Goal: Task Accomplishment & Management: Manage account settings

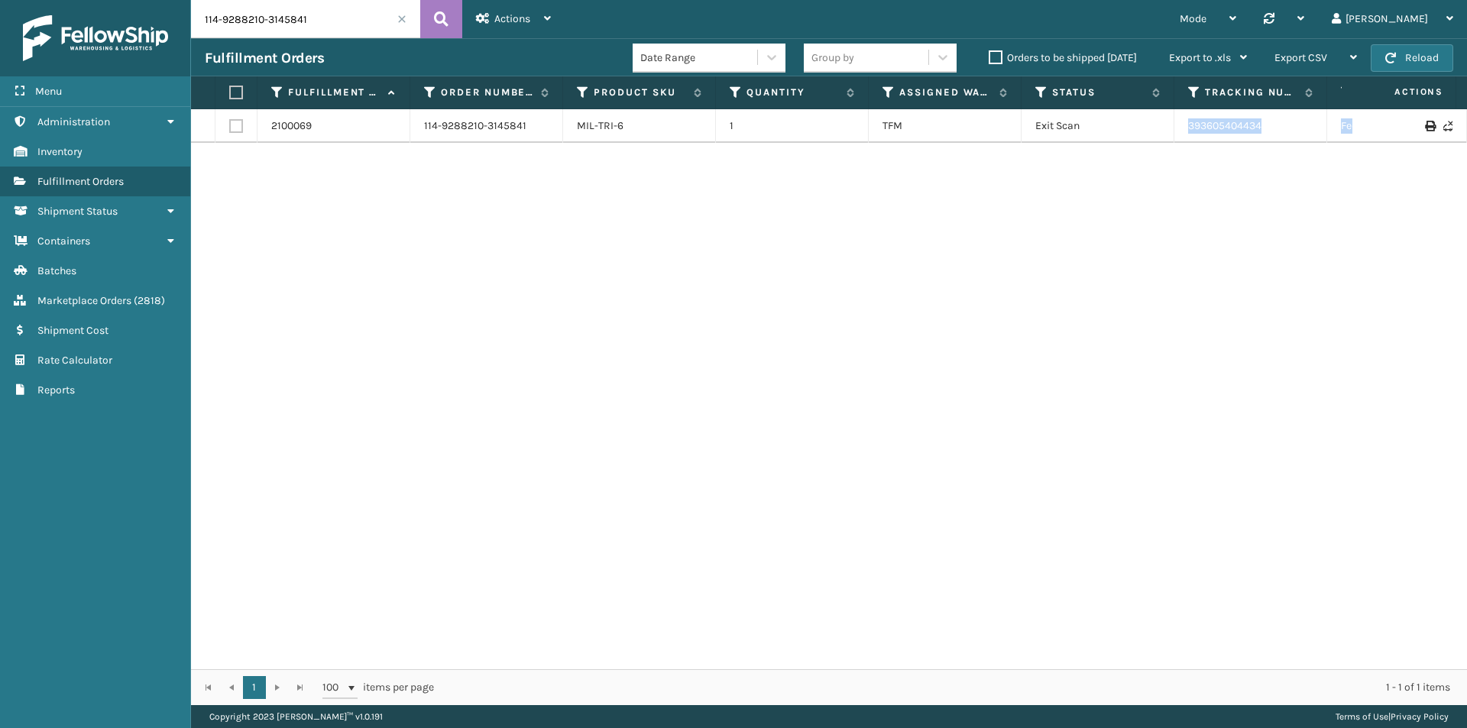
drag, startPoint x: 1374, startPoint y: 137, endPoint x: 1179, endPoint y: 134, distance: 194.9
click at [1179, 134] on tr "2100069 114-9288210-3145841 MIL-TRI-6 1 TFM Exit Scan 393605404434 FedEx Home D…" at bounding box center [1045, 126] width 1709 height 34
copy tr "393605404434 FedEx Home Delivery [US_STATE]"
drag, startPoint x: 1327, startPoint y: 190, endPoint x: 1318, endPoint y: 188, distance: 9.3
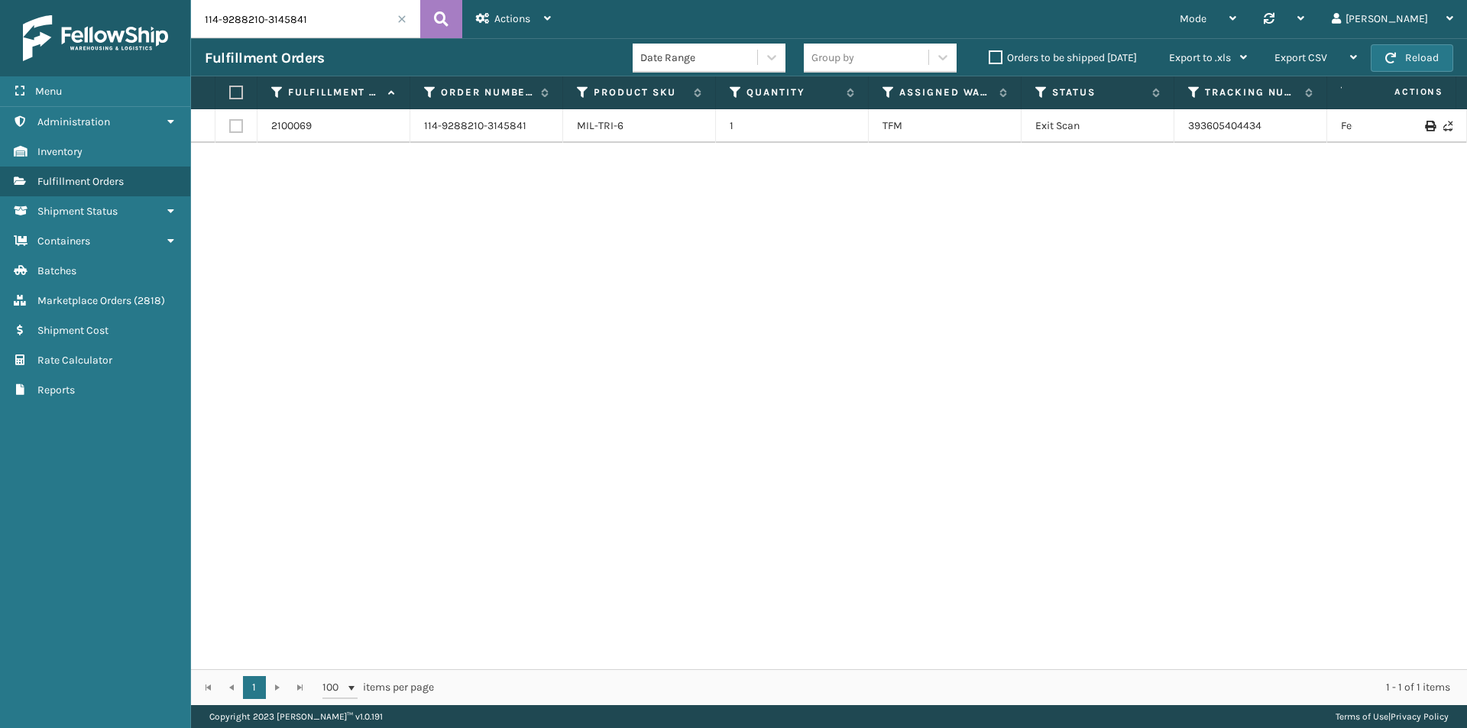
click at [1323, 190] on div "2100069 114-9288210-3145841 MIL-TRI-6 1 TFM Exit Scan 393605404434 FedEx Home D…" at bounding box center [829, 389] width 1276 height 560
drag, startPoint x: 1274, startPoint y: 128, endPoint x: 1188, endPoint y: 134, distance: 85.8
click at [1188, 134] on td "393605404434" at bounding box center [1250, 126] width 153 height 34
copy link "393605404434"
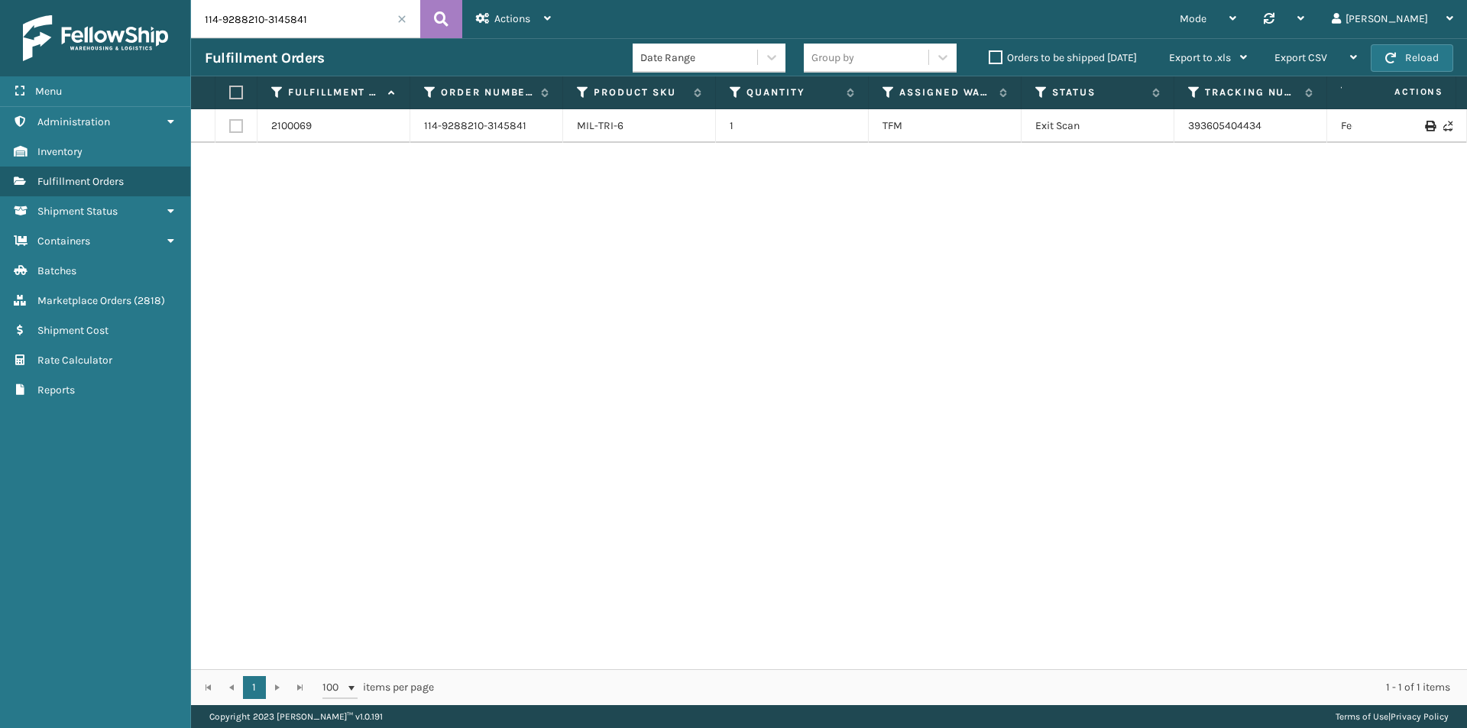
click at [283, 15] on input "114-9288210-3145841" at bounding box center [305, 19] width 229 height 38
paste input "1-1816963-2129833"
click at [436, 15] on icon at bounding box center [441, 19] width 15 height 23
drag, startPoint x: 1262, startPoint y: 138, endPoint x: 1179, endPoint y: 138, distance: 82.5
click at [1179, 138] on tr "2118595 111-1816963-2129833 MIL-PPSNGRY-FT [STREET_ADDRESS] Exit Scan 393921439…" at bounding box center [1045, 126] width 1709 height 34
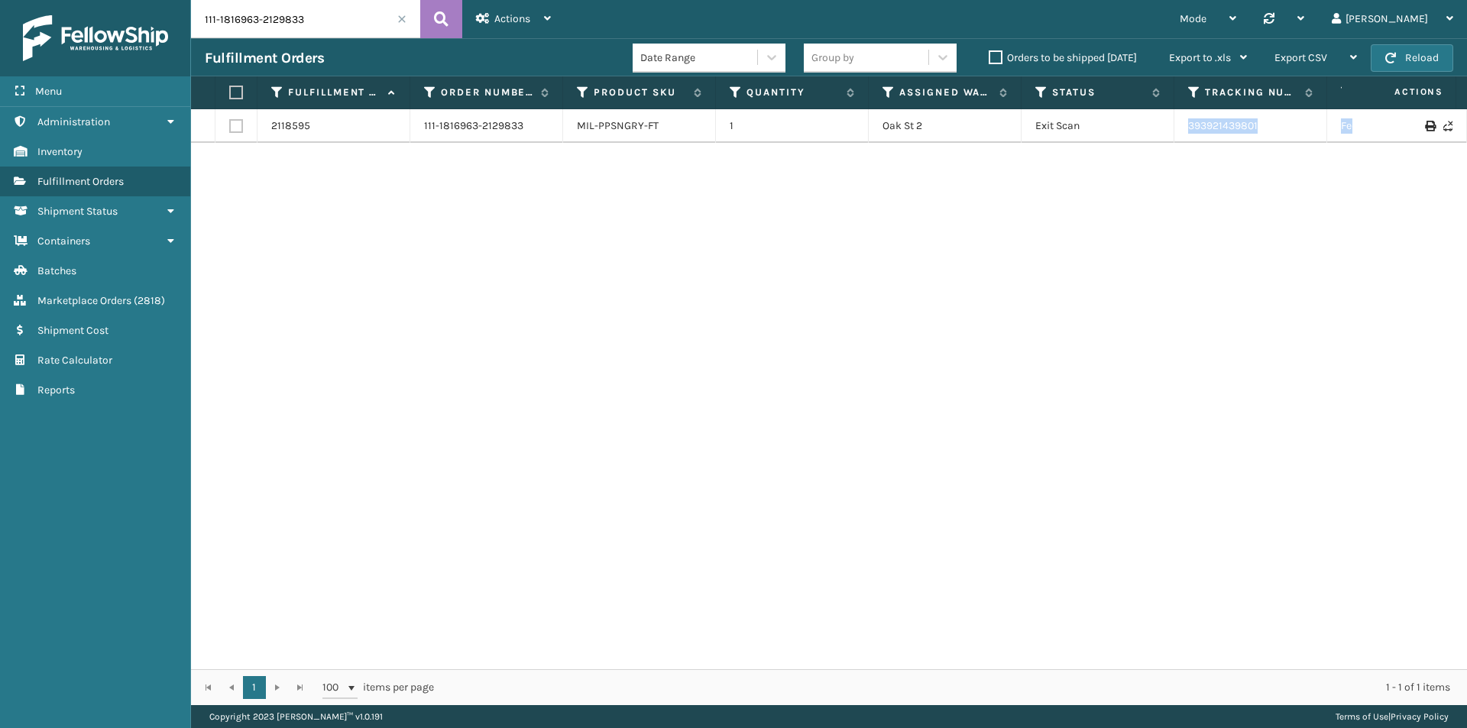
click at [1185, 117] on td "393921439801" at bounding box center [1250, 126] width 153 height 34
drag, startPoint x: 1183, startPoint y: 121, endPoint x: 1274, endPoint y: 121, distance: 90.9
click at [1274, 121] on td "393921439801" at bounding box center [1250, 126] width 153 height 34
copy link "393921439801"
click at [320, 31] on input "111-1816963-2129833" at bounding box center [305, 19] width 229 height 38
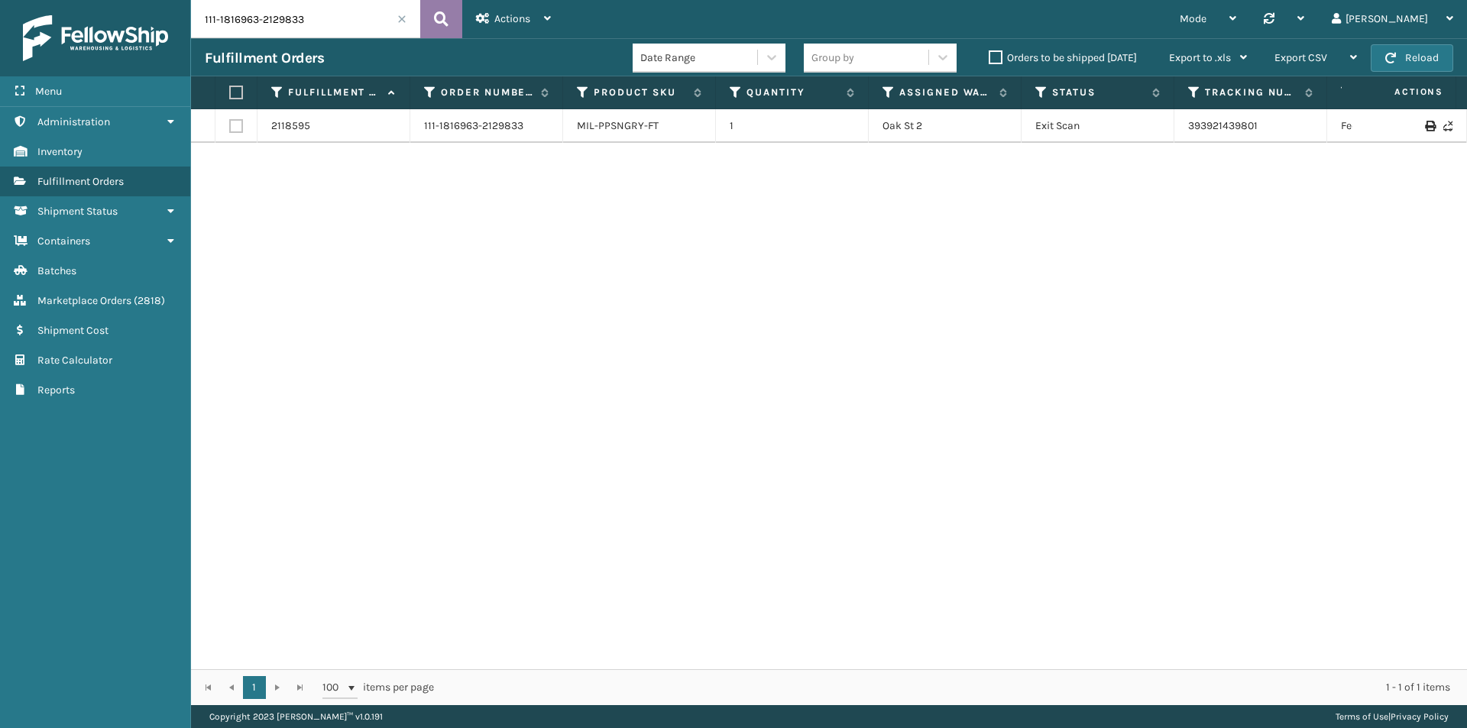
paste input "2325260-3073032"
click at [442, 16] on icon at bounding box center [441, 19] width 15 height 23
drag, startPoint x: 1277, startPoint y: 134, endPoint x: 1186, endPoint y: 134, distance: 90.9
click at [1186, 134] on td "393665978685" at bounding box center [1250, 126] width 153 height 34
copy link "393665978685"
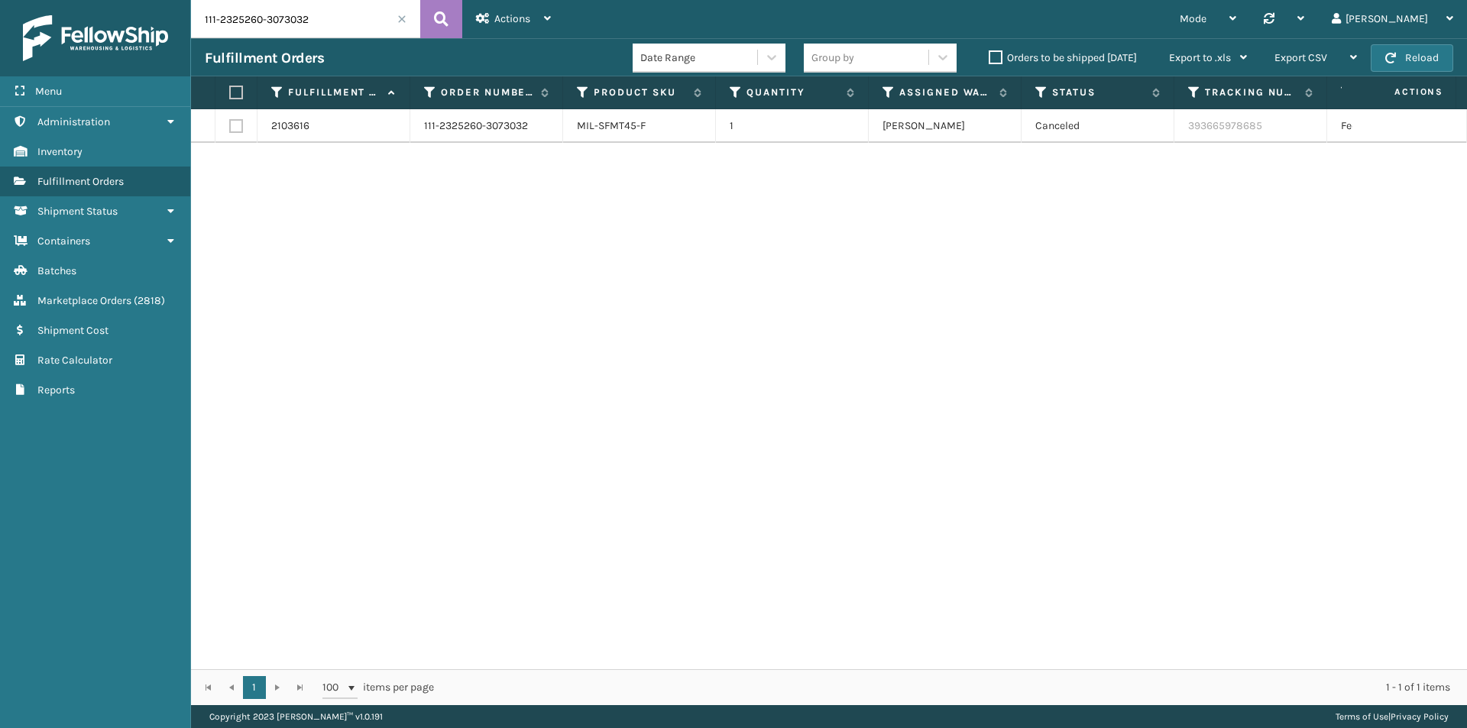
click at [287, 27] on input "111-2325260-3073032" at bounding box center [305, 19] width 229 height 38
paste input "2-5871970-4345069"
type input "112-5871970-4345069"
click at [447, 20] on icon at bounding box center [441, 19] width 15 height 23
click at [289, 24] on input "112-5871970-4345069" at bounding box center [305, 19] width 229 height 38
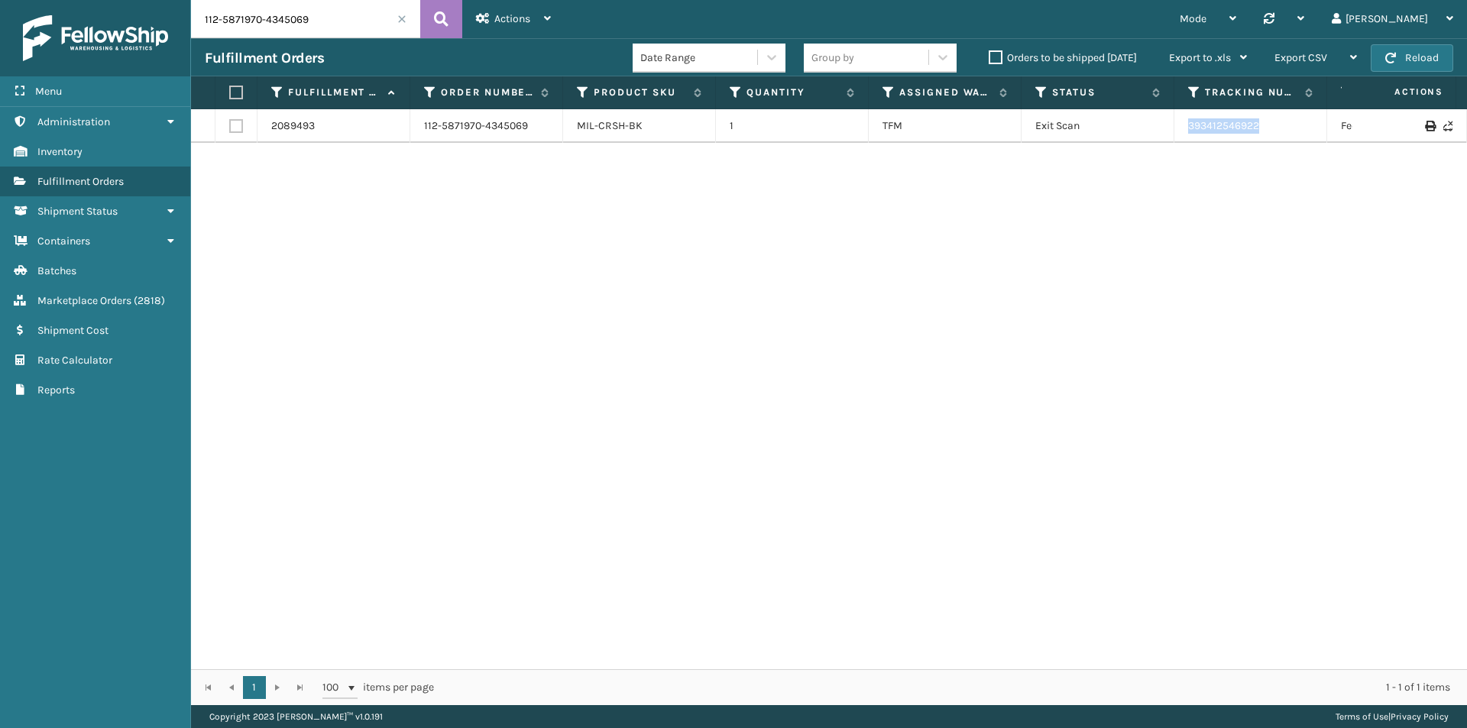
drag, startPoint x: 1280, startPoint y: 133, endPoint x: 1149, endPoint y: 132, distance: 130.7
click at [1149, 132] on tr "2089493 112-5871970-4345069 MIL-CRSH-BK 1 TFM Exit Scan 393412546922 FedEx Home…" at bounding box center [1045, 126] width 1709 height 34
copy tr "393412546922"
click at [280, 28] on input "112-5871970-4345069" at bounding box center [305, 19] width 229 height 38
click at [444, 7] on button at bounding box center [441, 19] width 42 height 38
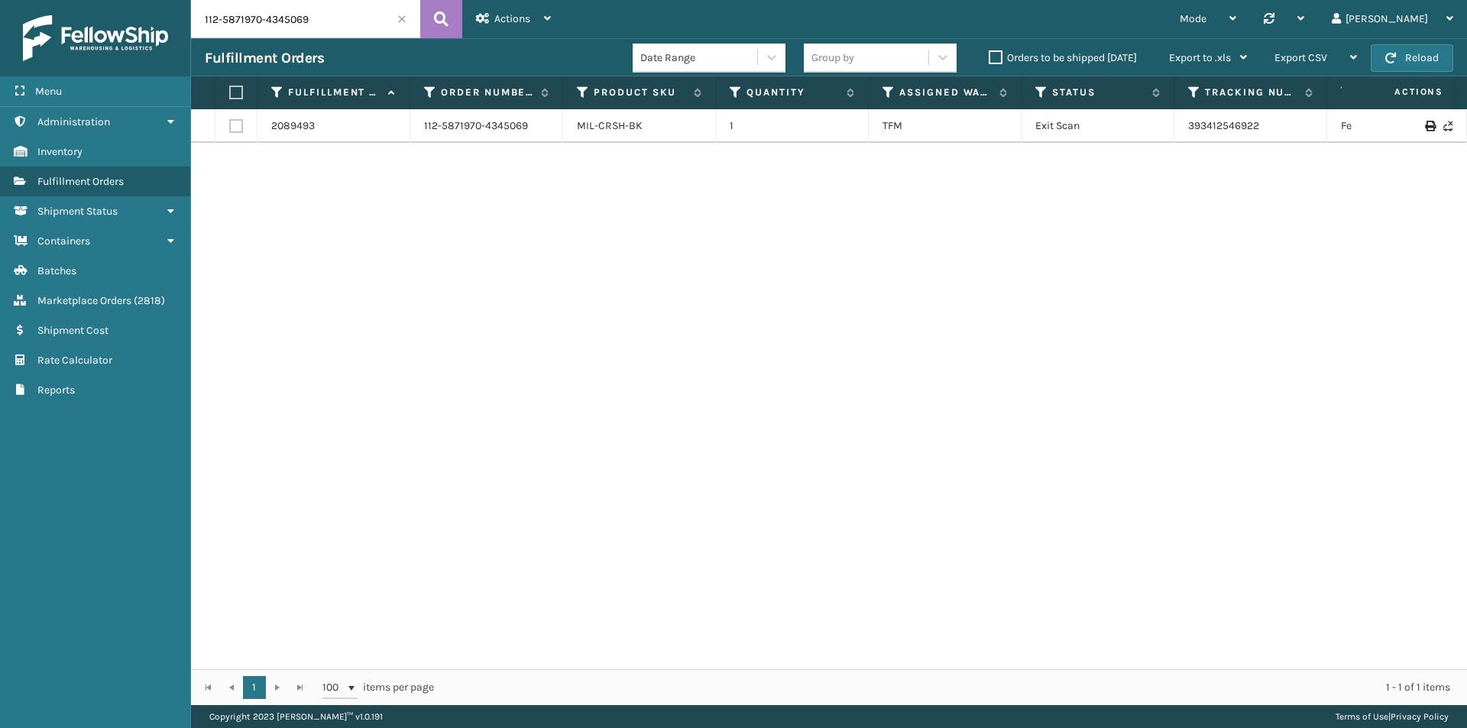
click at [309, 31] on input "112-5871970-4345069" at bounding box center [305, 19] width 229 height 38
click at [447, 24] on icon at bounding box center [441, 19] width 15 height 23
drag, startPoint x: 1185, startPoint y: 120, endPoint x: 1261, endPoint y: 133, distance: 76.8
click at [1261, 133] on td "393412546922" at bounding box center [1250, 126] width 153 height 34
copy link "393412546922"
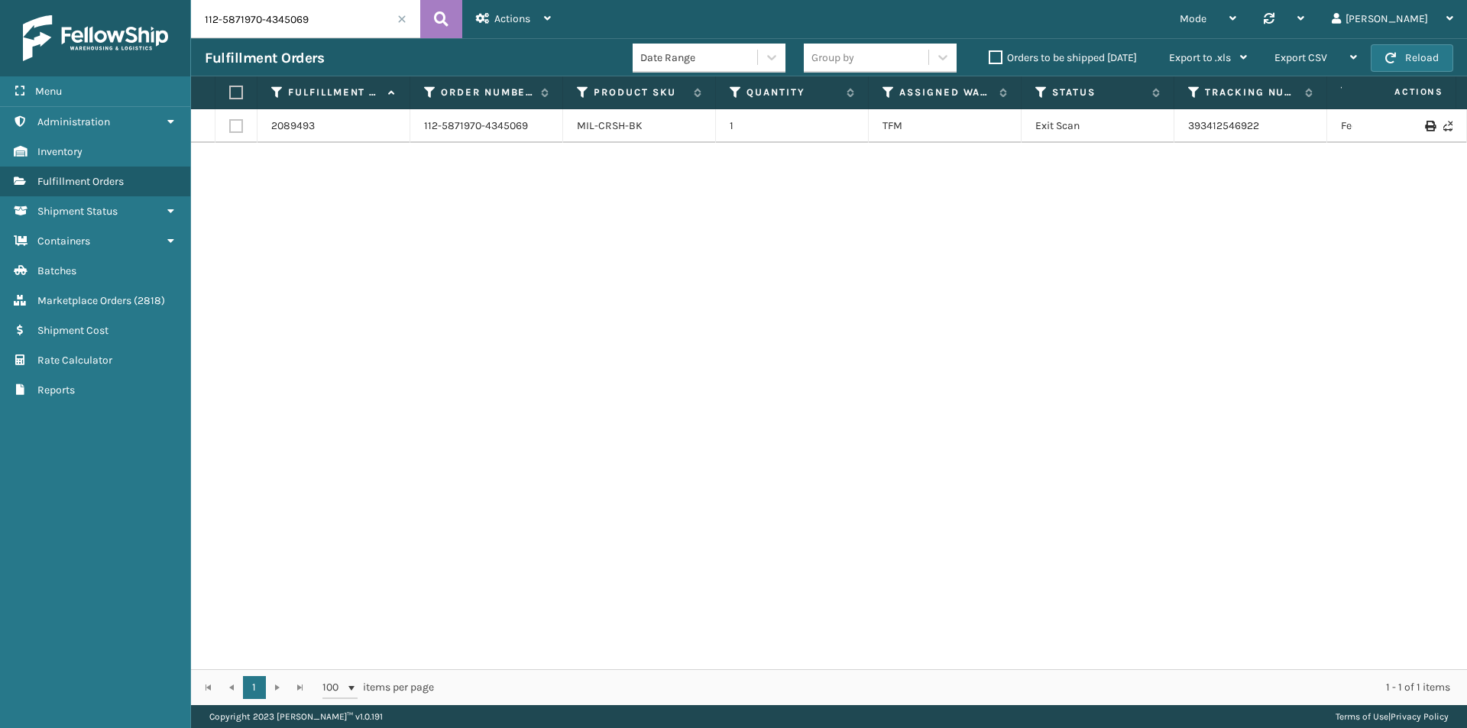
click at [311, 16] on input "112-5871970-4345069" at bounding box center [305, 19] width 229 height 38
paste input "3-2220312-4545804"
type input "113-2220312-4545804"
click at [428, 22] on button at bounding box center [441, 19] width 42 height 38
drag, startPoint x: 1282, startPoint y: 121, endPoint x: 1177, endPoint y: 133, distance: 106.1
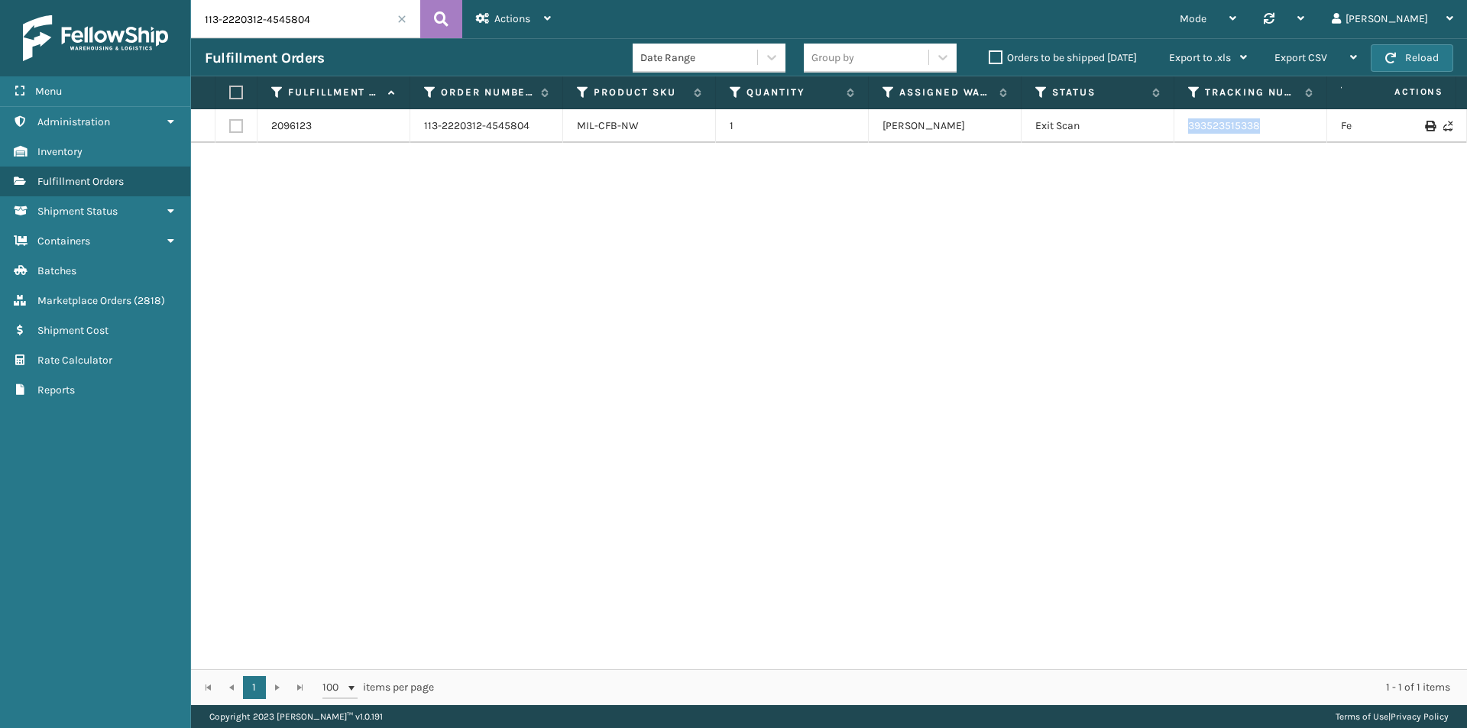
click at [1177, 133] on td "393523515338" at bounding box center [1250, 126] width 153 height 34
copy link "393523515338"
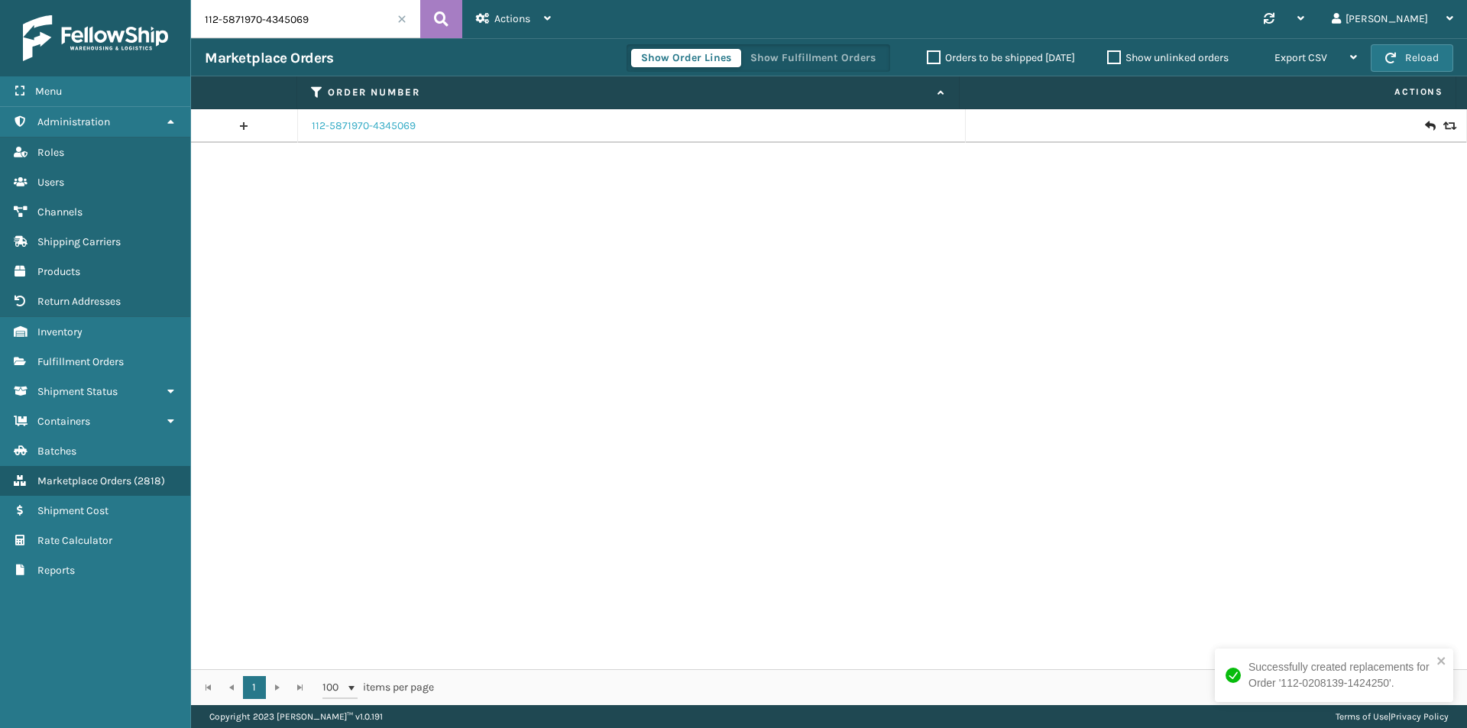
click at [339, 128] on link "112-5871970-4345069" at bounding box center [364, 125] width 104 height 15
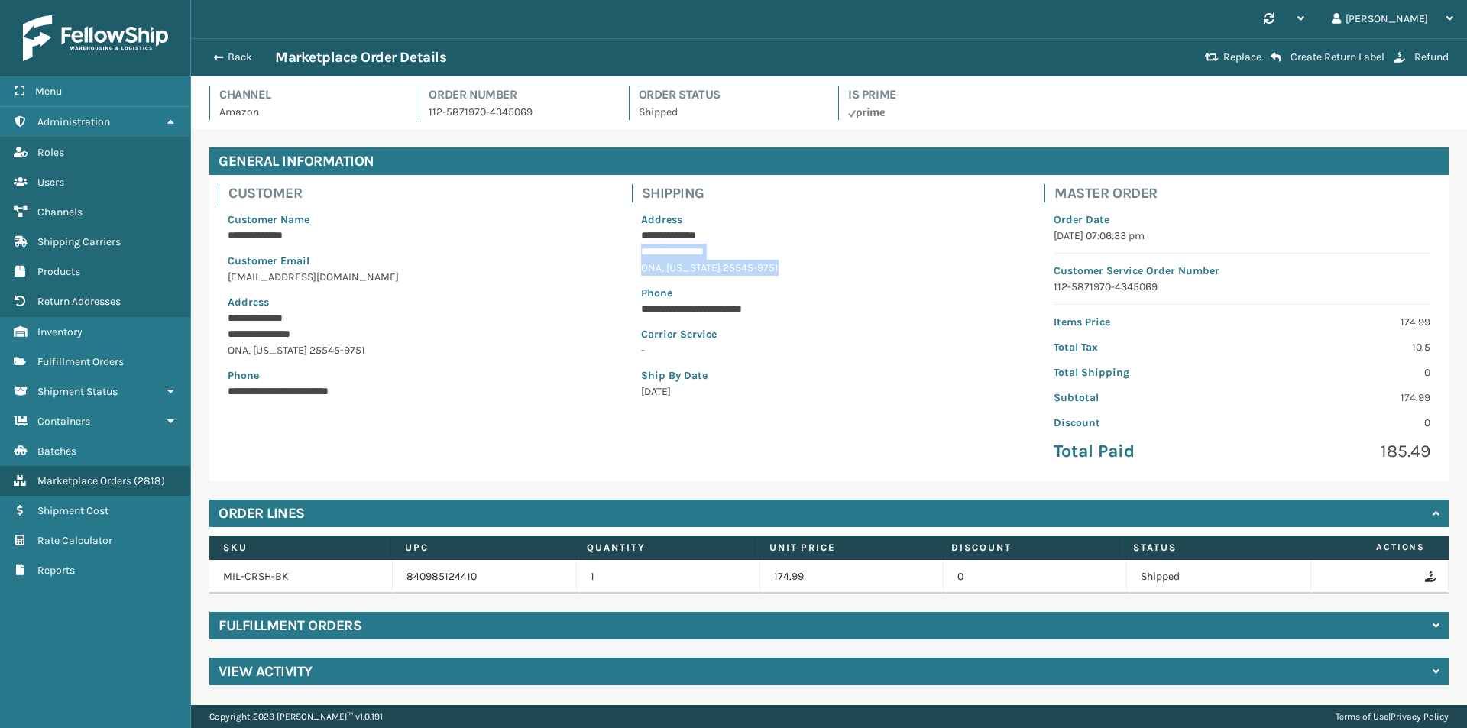
drag, startPoint x: 640, startPoint y: 246, endPoint x: 815, endPoint y: 270, distance: 175.8
click at [815, 270] on div "**********" at bounding box center [829, 305] width 395 height 206
copy div "**********"
click at [217, 59] on span "button" at bounding box center [216, 57] width 9 height 11
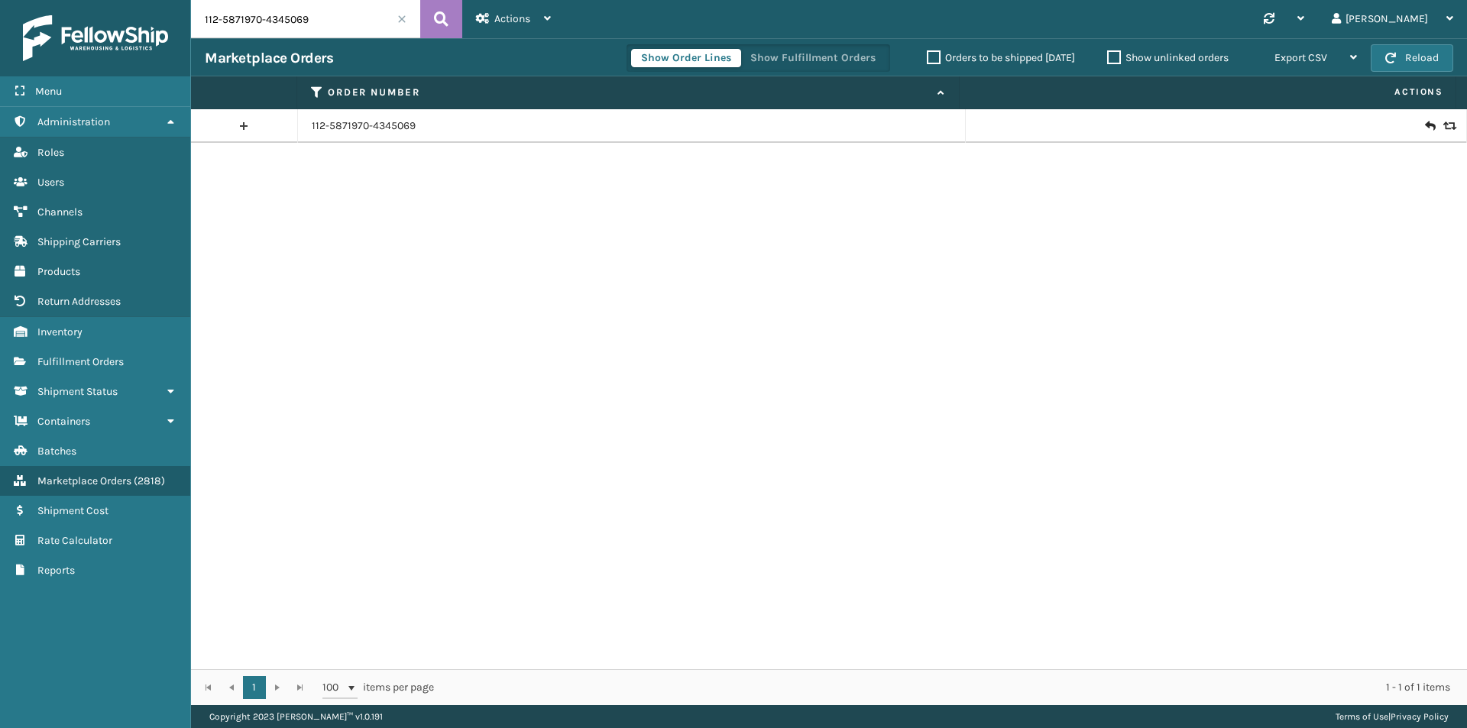
click at [1431, 128] on div at bounding box center [1216, 125] width 473 height 15
click at [1443, 126] on icon at bounding box center [1447, 126] width 9 height 11
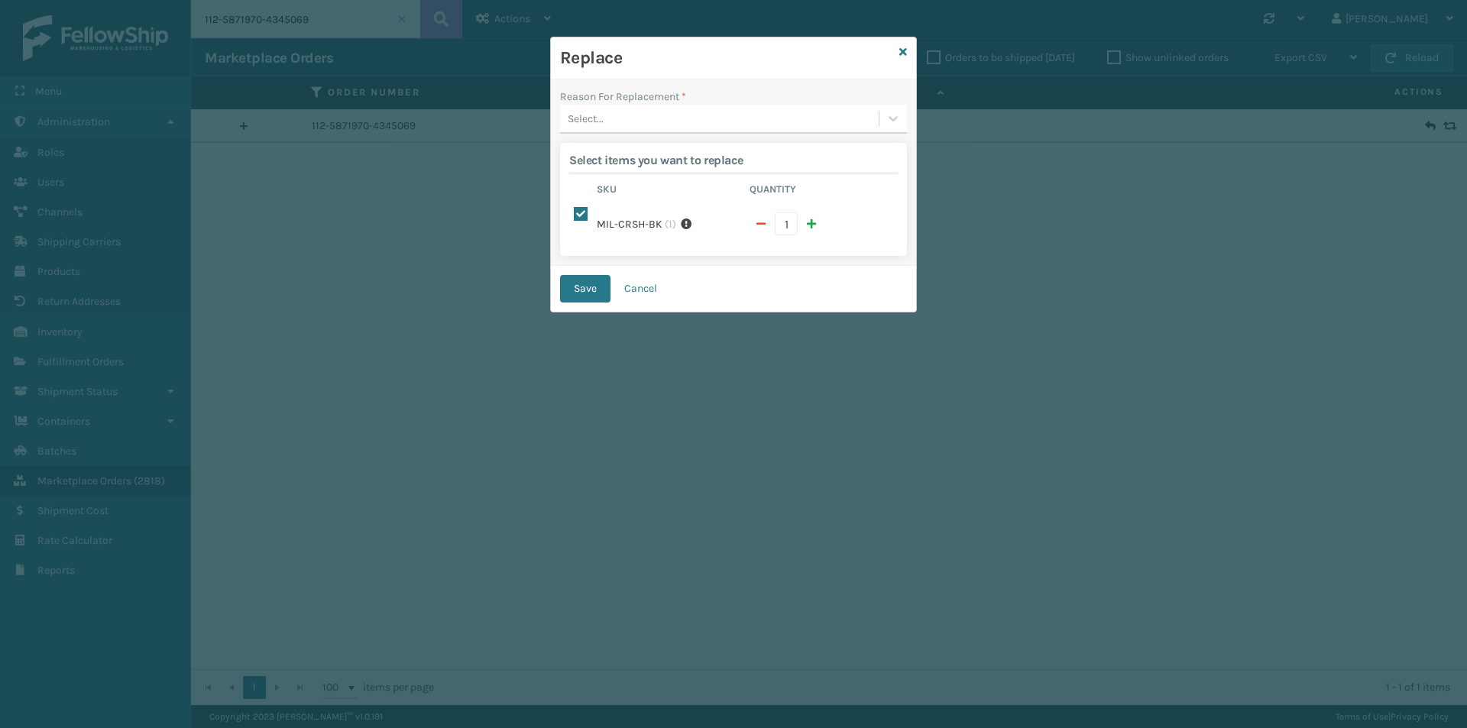
click at [673, 125] on div "Select..." at bounding box center [719, 118] width 319 height 25
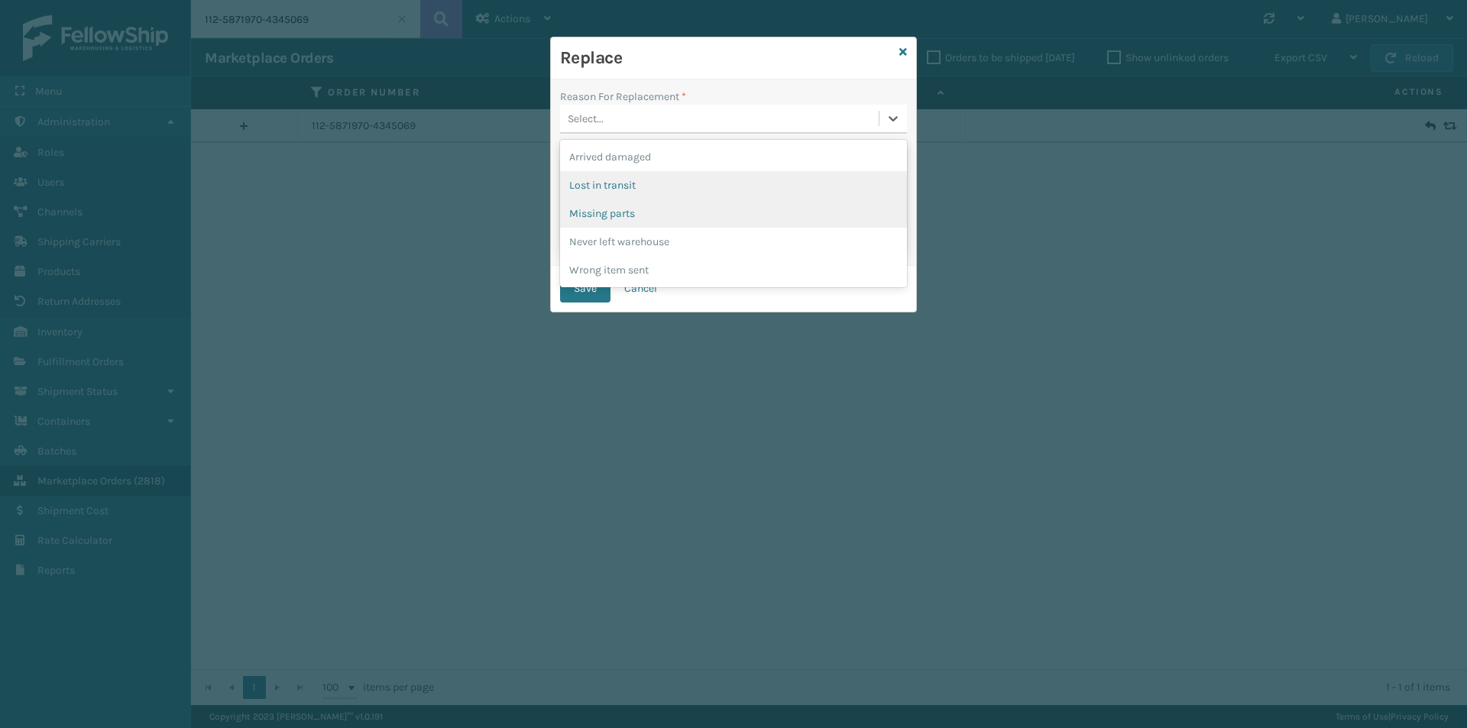
click at [639, 186] on div "Lost in transit" at bounding box center [733, 185] width 347 height 28
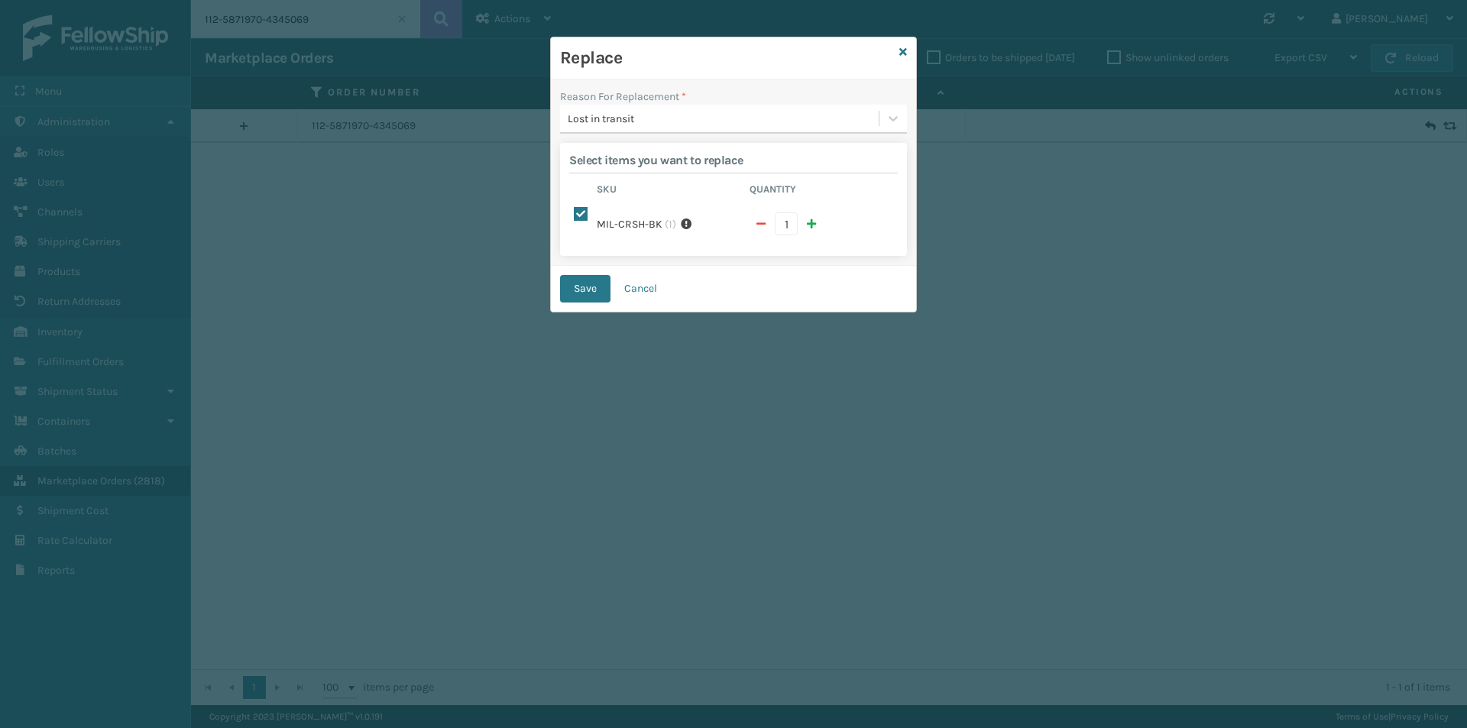
click at [565, 296] on div "Save Cancel" at bounding box center [733, 289] width 365 height 46
click at [572, 283] on button "Save" at bounding box center [585, 289] width 50 height 28
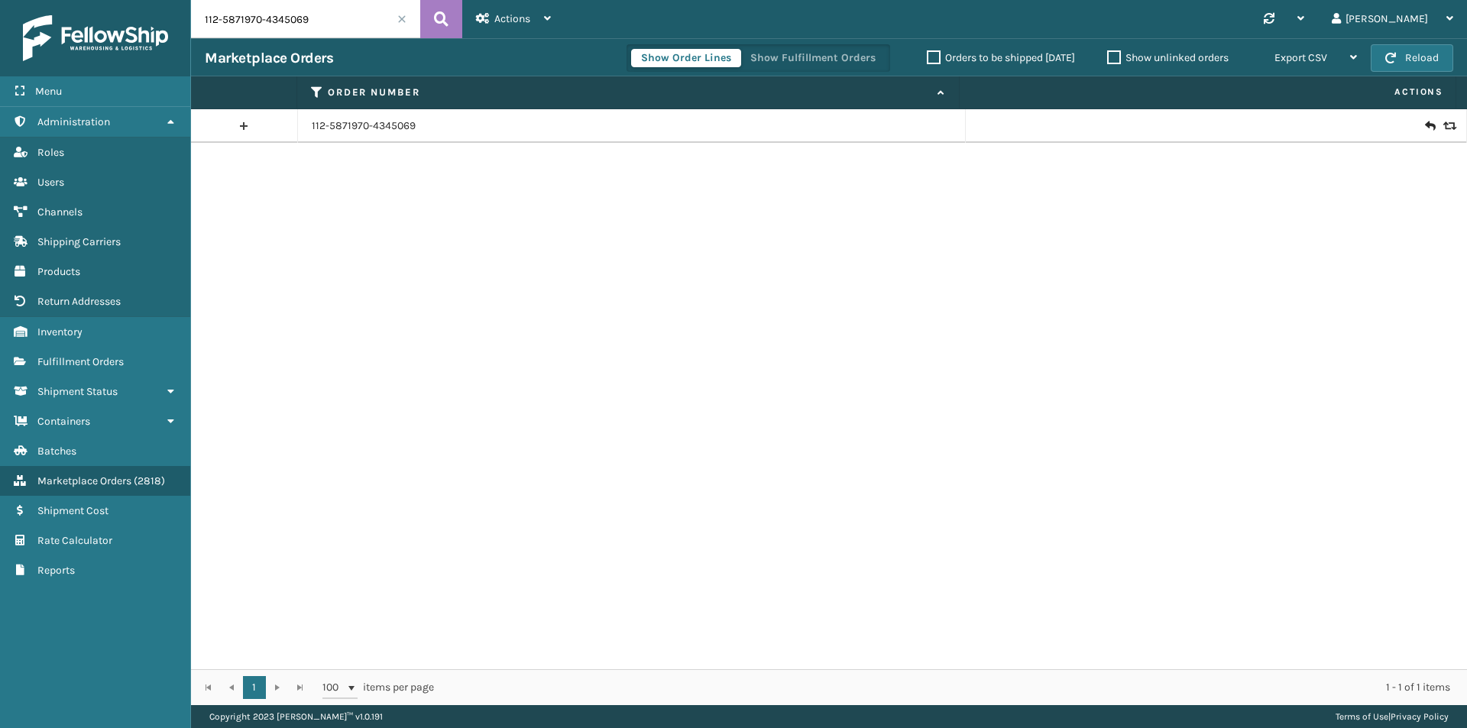
click at [329, 21] on input "112-5871970-4345069" at bounding box center [305, 19] width 229 height 38
paste input "6402657-9350627"
type input "112-6402657-9350627"
click at [436, 17] on icon at bounding box center [441, 19] width 15 height 23
click at [1425, 128] on icon at bounding box center [1429, 125] width 9 height 15
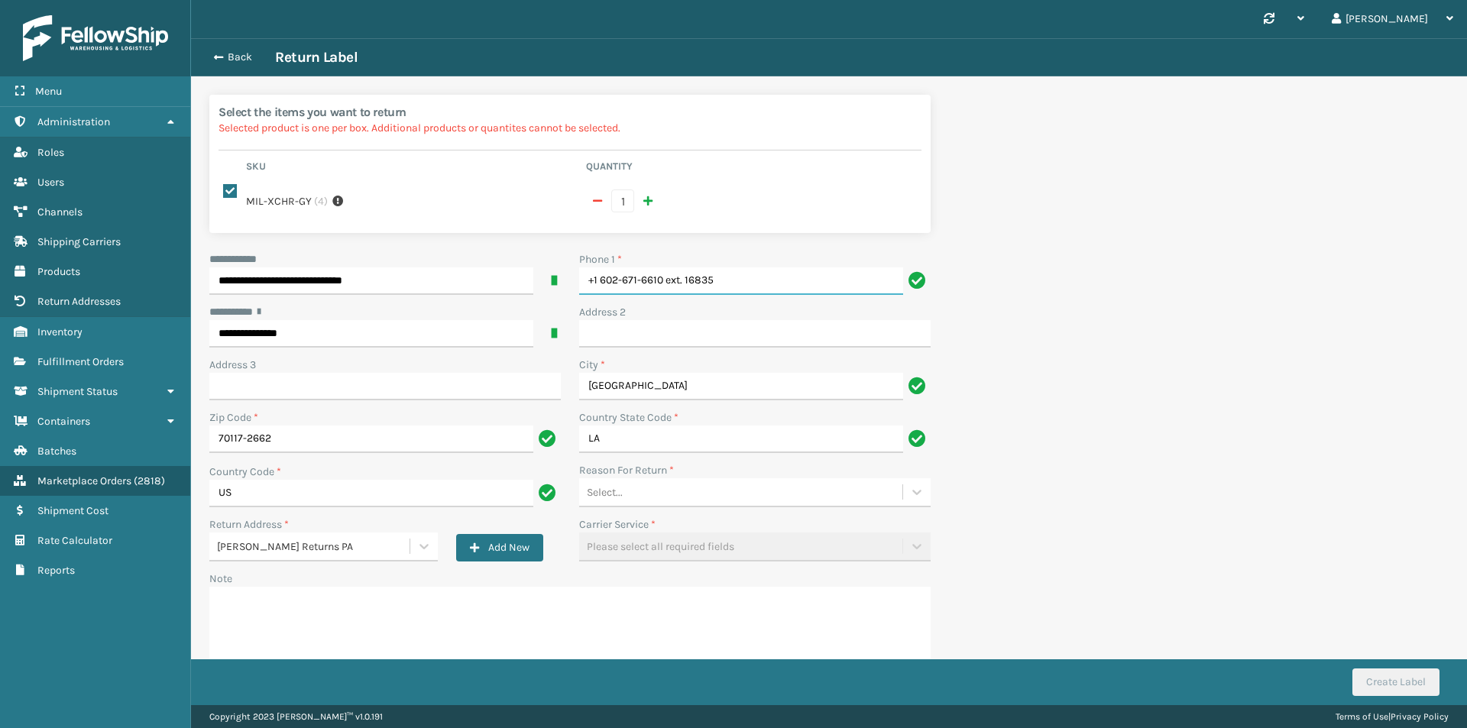
drag, startPoint x: 584, startPoint y: 264, endPoint x: 556, endPoint y: 266, distance: 28.3
click at [556, 266] on div "**********" at bounding box center [570, 472] width 740 height 442
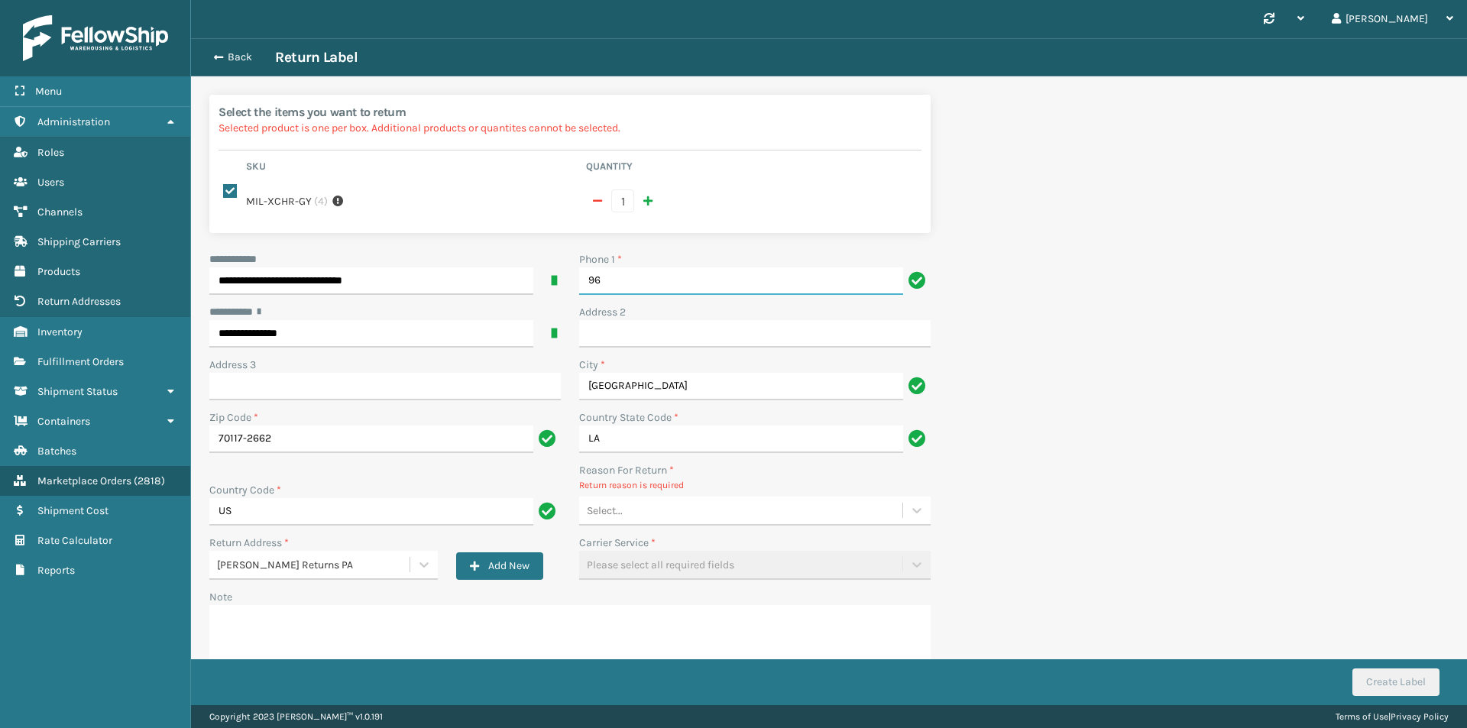
type input "9999999999"
click at [709, 498] on div "Select..." at bounding box center [740, 510] width 323 height 25
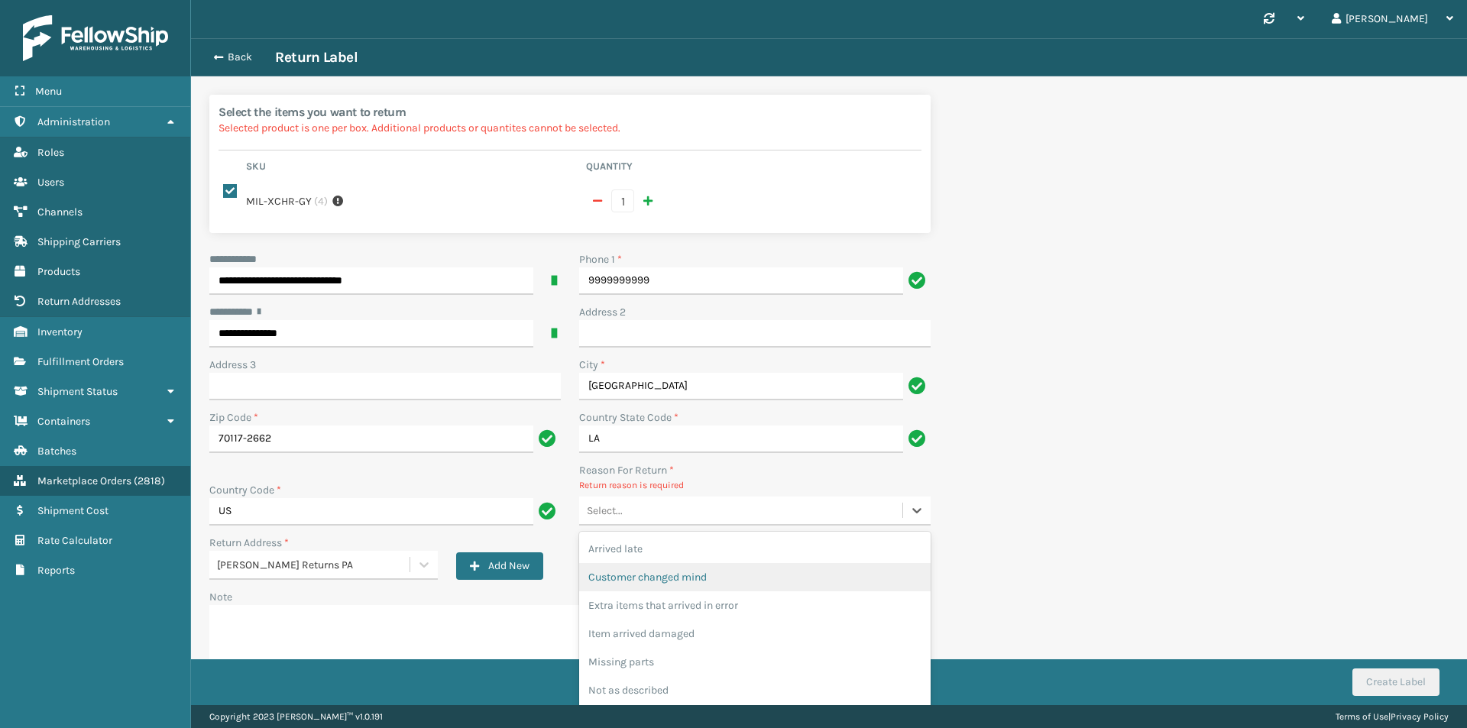
click at [698, 573] on div "Customer changed mind" at bounding box center [755, 577] width 352 height 28
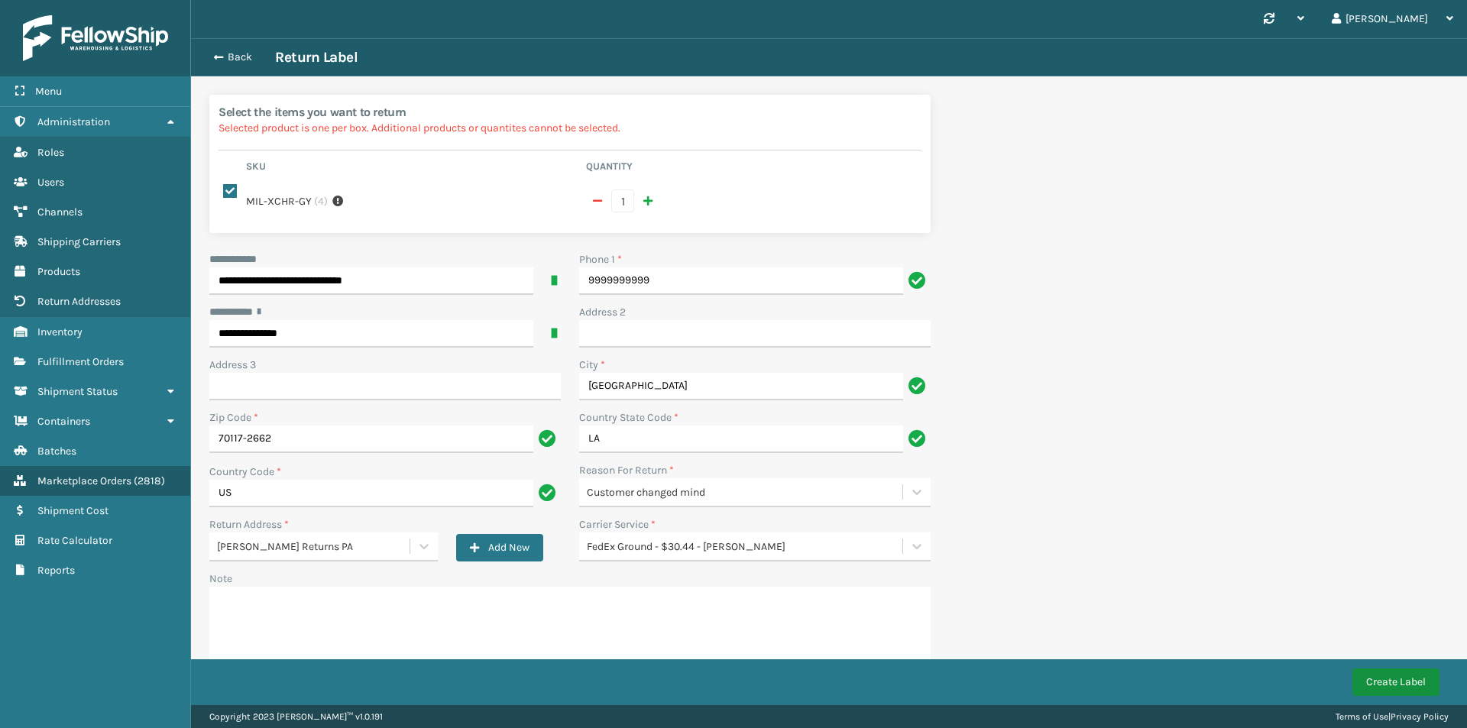
click at [1408, 675] on button "Create Label" at bounding box center [1396, 683] width 87 height 28
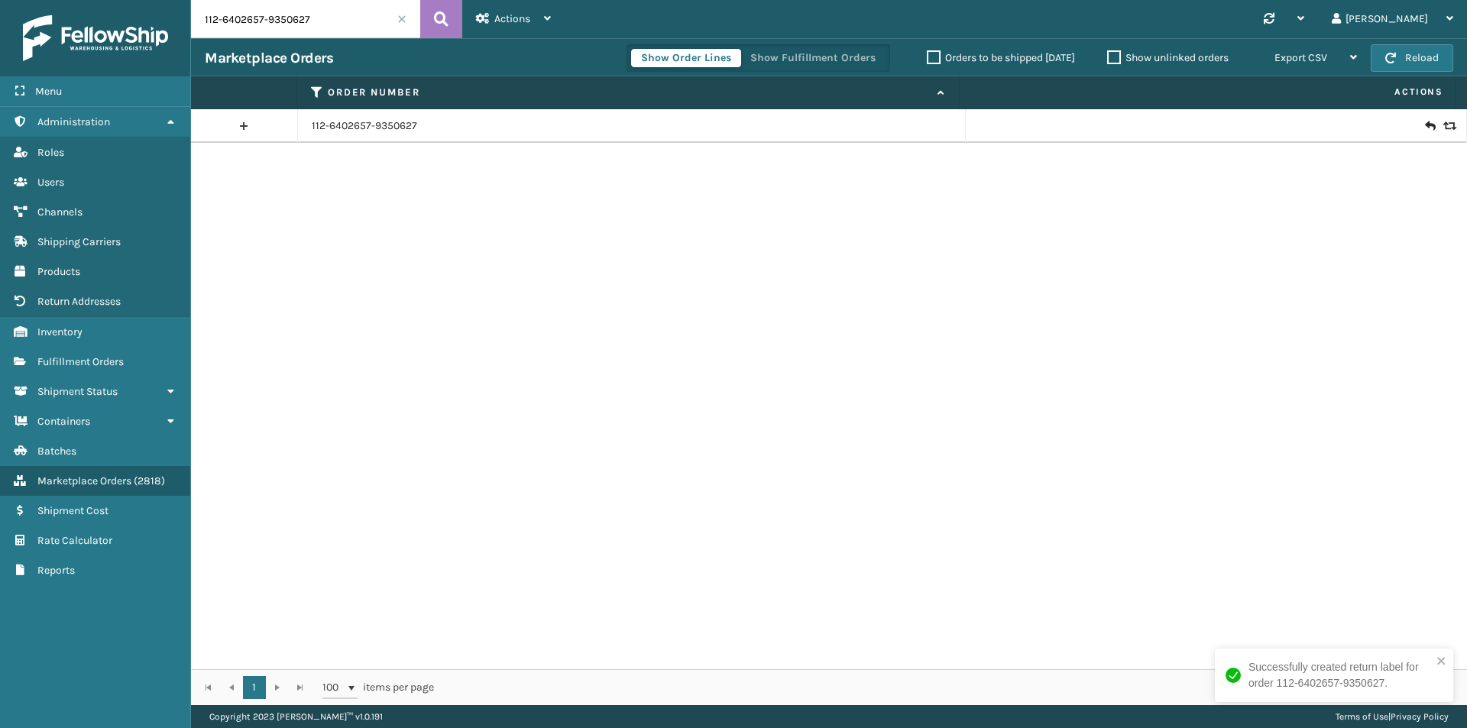
click at [1425, 131] on icon at bounding box center [1429, 125] width 9 height 15
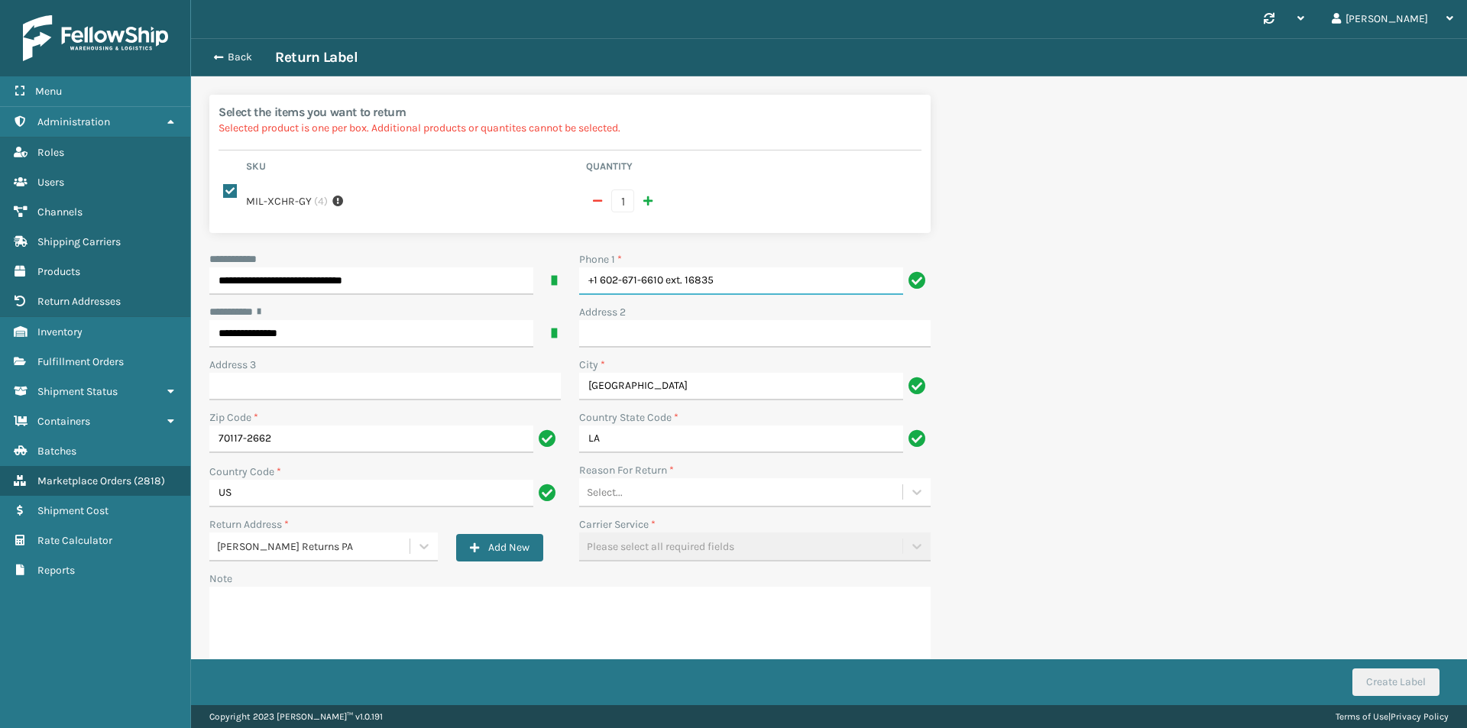
click at [731, 270] on input "+1 602-671-6610 ext. 16835" at bounding box center [741, 281] width 324 height 28
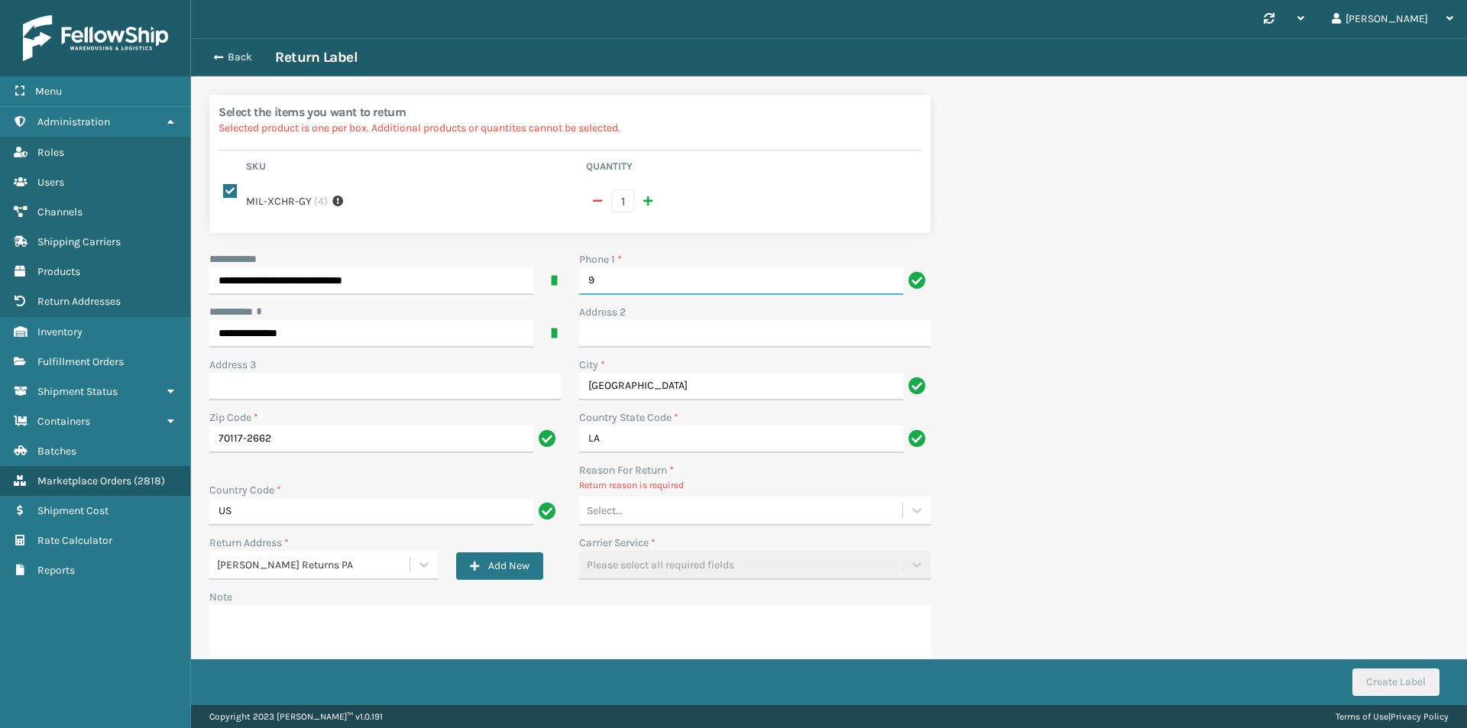
type input "9999999999"
click at [664, 500] on div "Select..." at bounding box center [740, 510] width 323 height 25
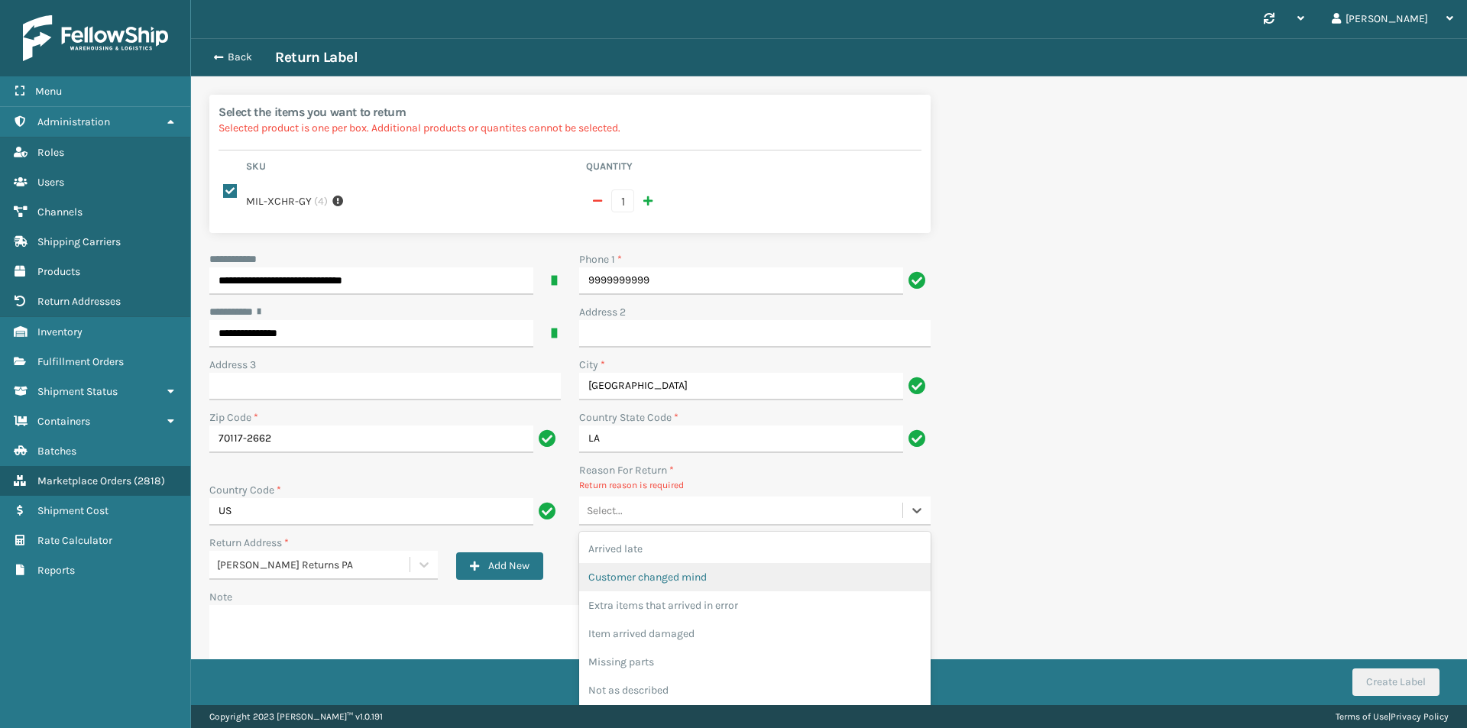
drag, startPoint x: 680, startPoint y: 578, endPoint x: 692, endPoint y: 562, distance: 20.8
click at [692, 562] on div "Arrived late Customer changed mind Extra items that arrived in error Item arriv…" at bounding box center [755, 634] width 352 height 204
click at [692, 563] on div "Customer changed mind" at bounding box center [755, 577] width 352 height 28
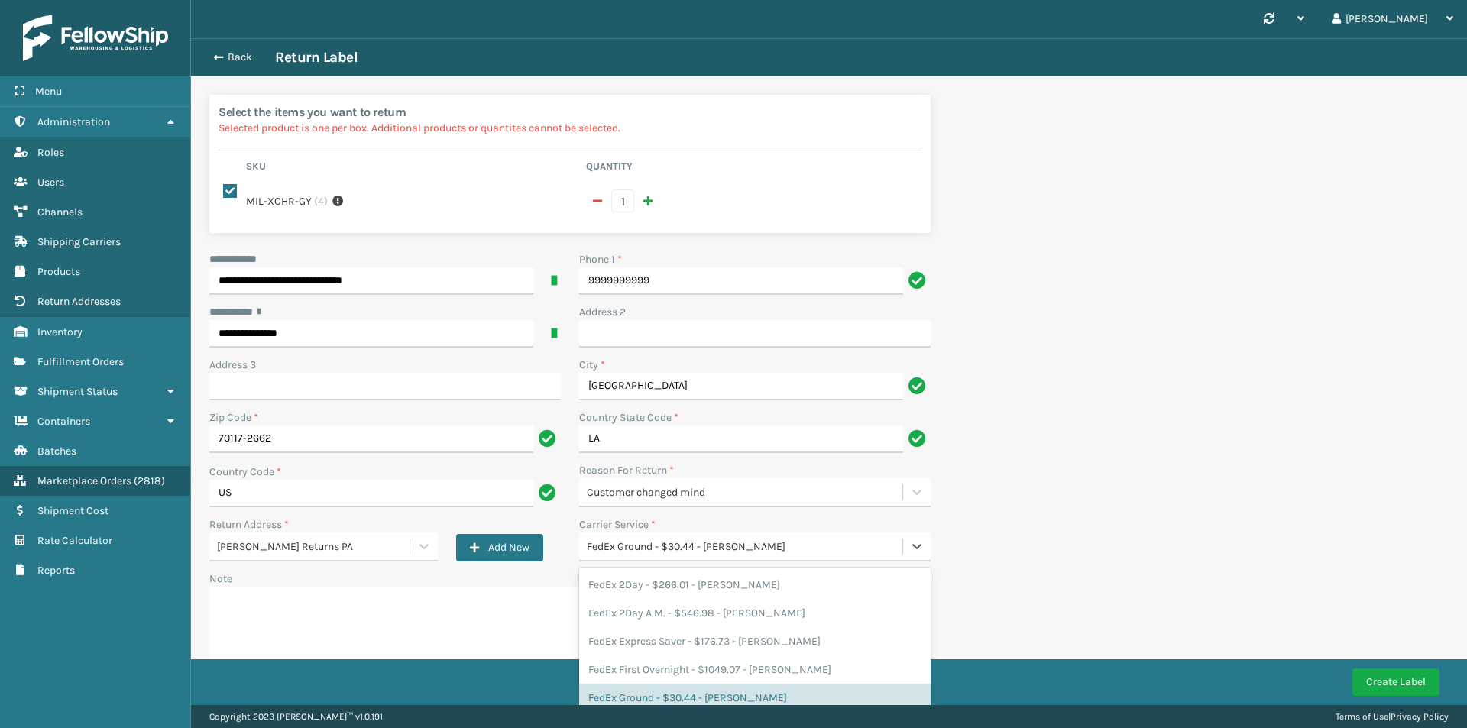
click at [772, 543] on div "FedEx Ground - $30.44 - Milliard FedEx" at bounding box center [740, 546] width 323 height 25
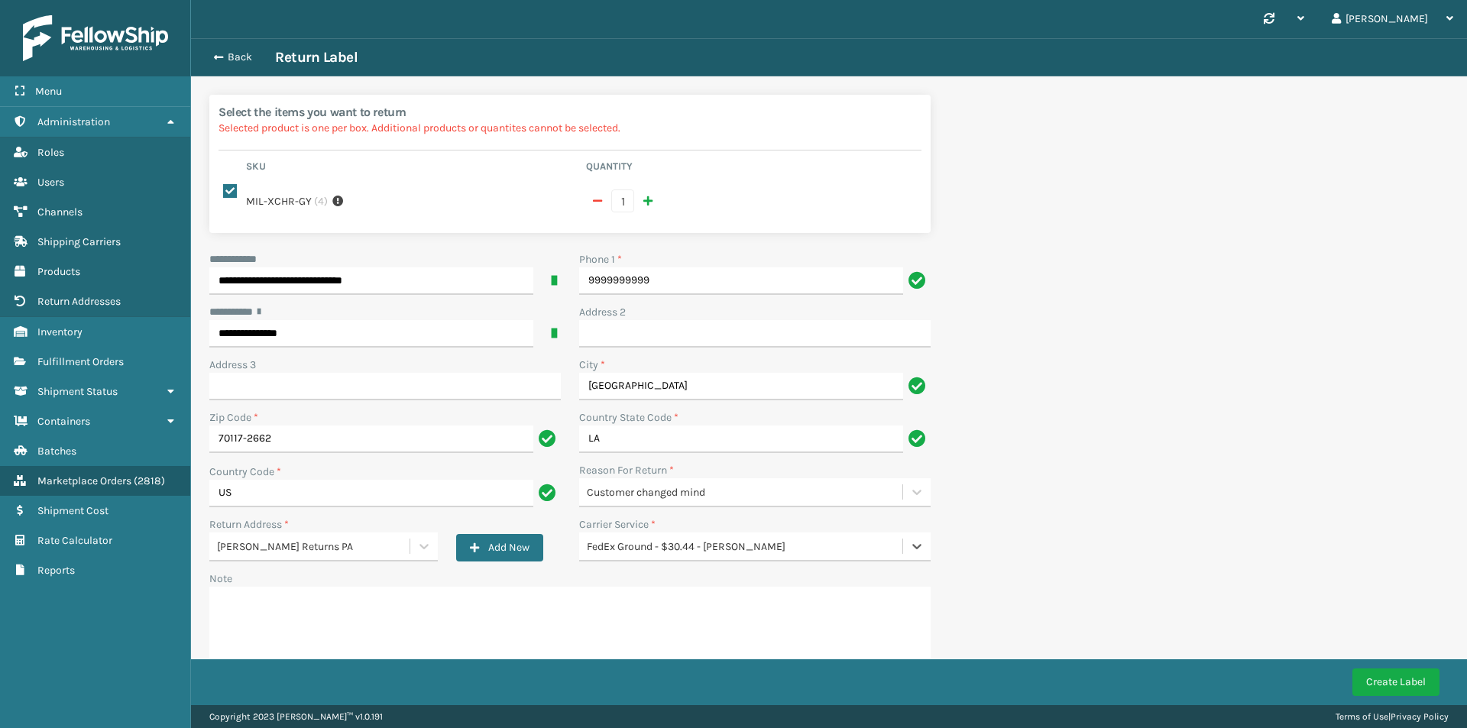
click at [772, 543] on div "FedEx Ground - $30.44 - Milliard FedEx" at bounding box center [740, 546] width 323 height 25
click at [1372, 688] on button "Create Label" at bounding box center [1396, 683] width 87 height 28
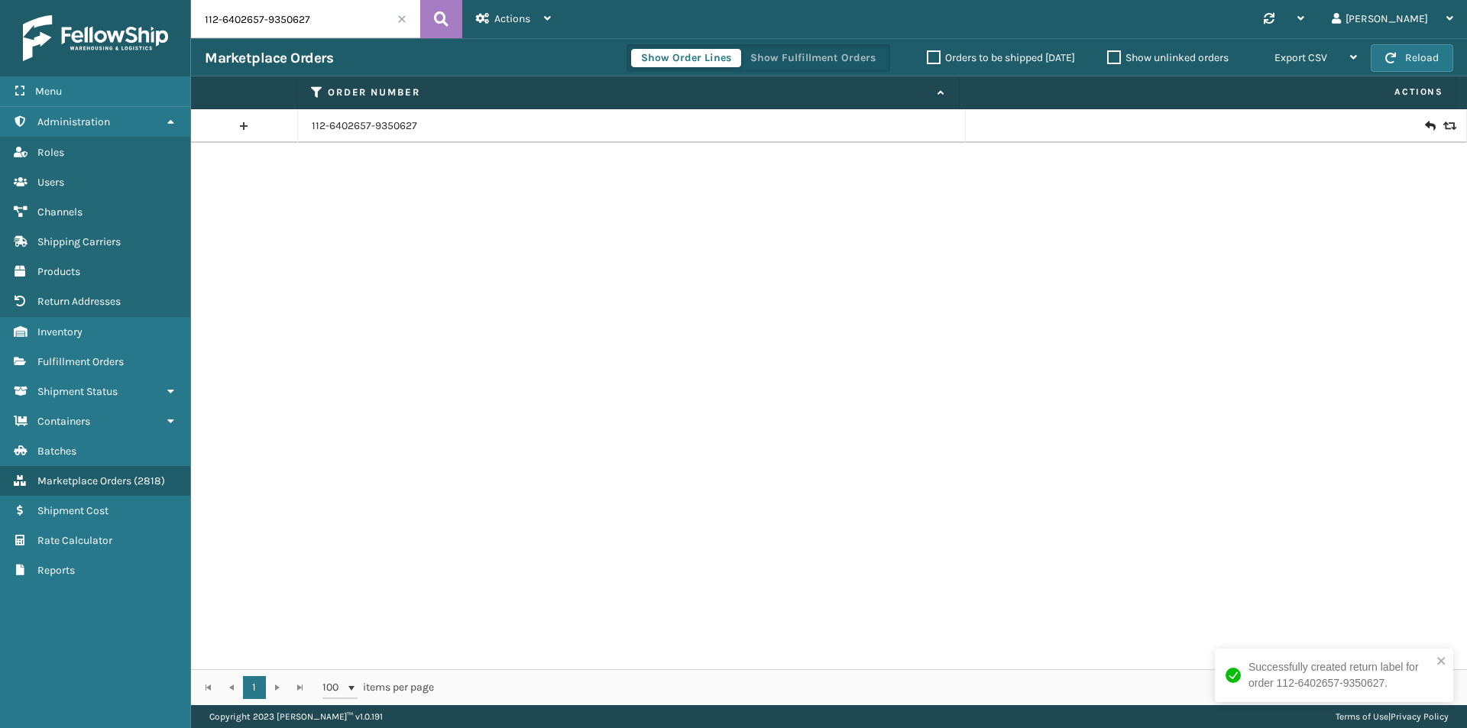
click at [1425, 123] on icon at bounding box center [1429, 125] width 9 height 15
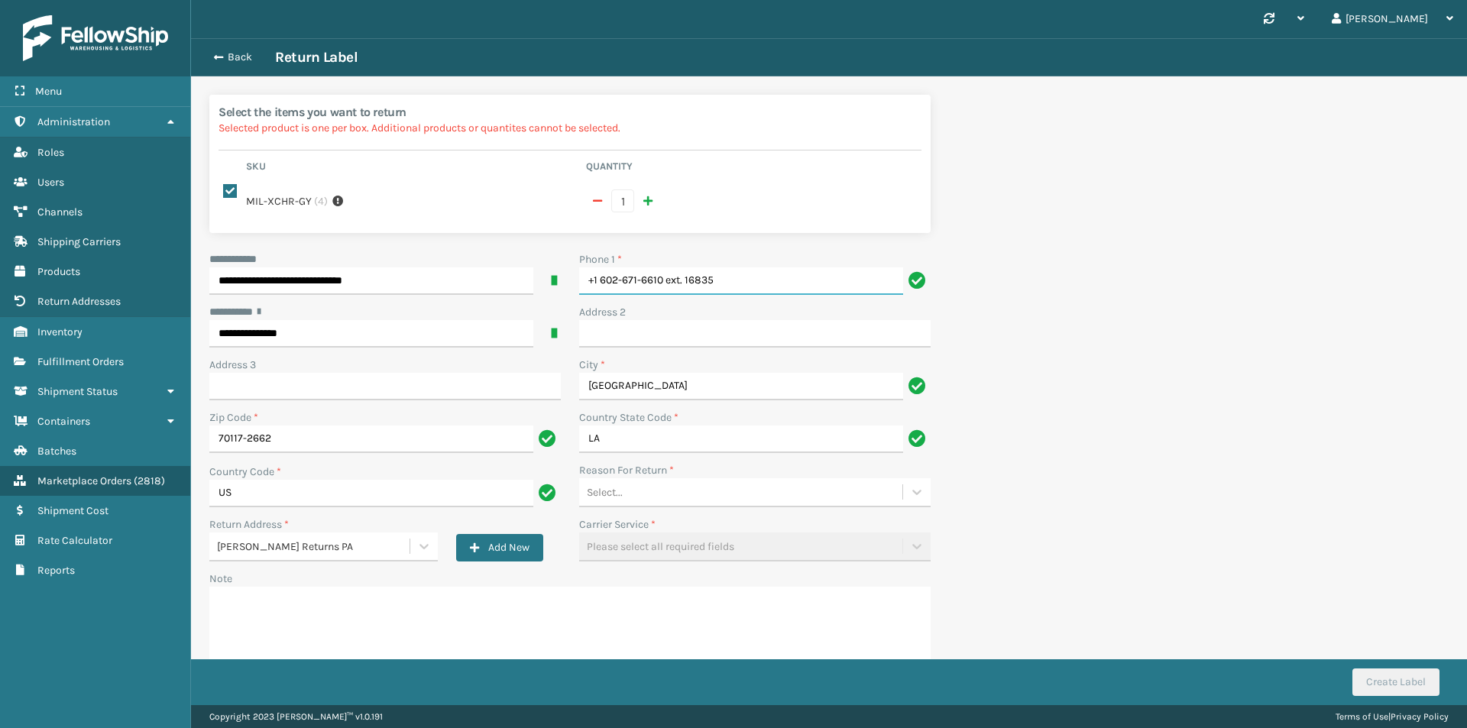
drag, startPoint x: 773, startPoint y: 271, endPoint x: 399, endPoint y: 306, distance: 375.2
click at [399, 306] on div "**********" at bounding box center [570, 472] width 740 height 442
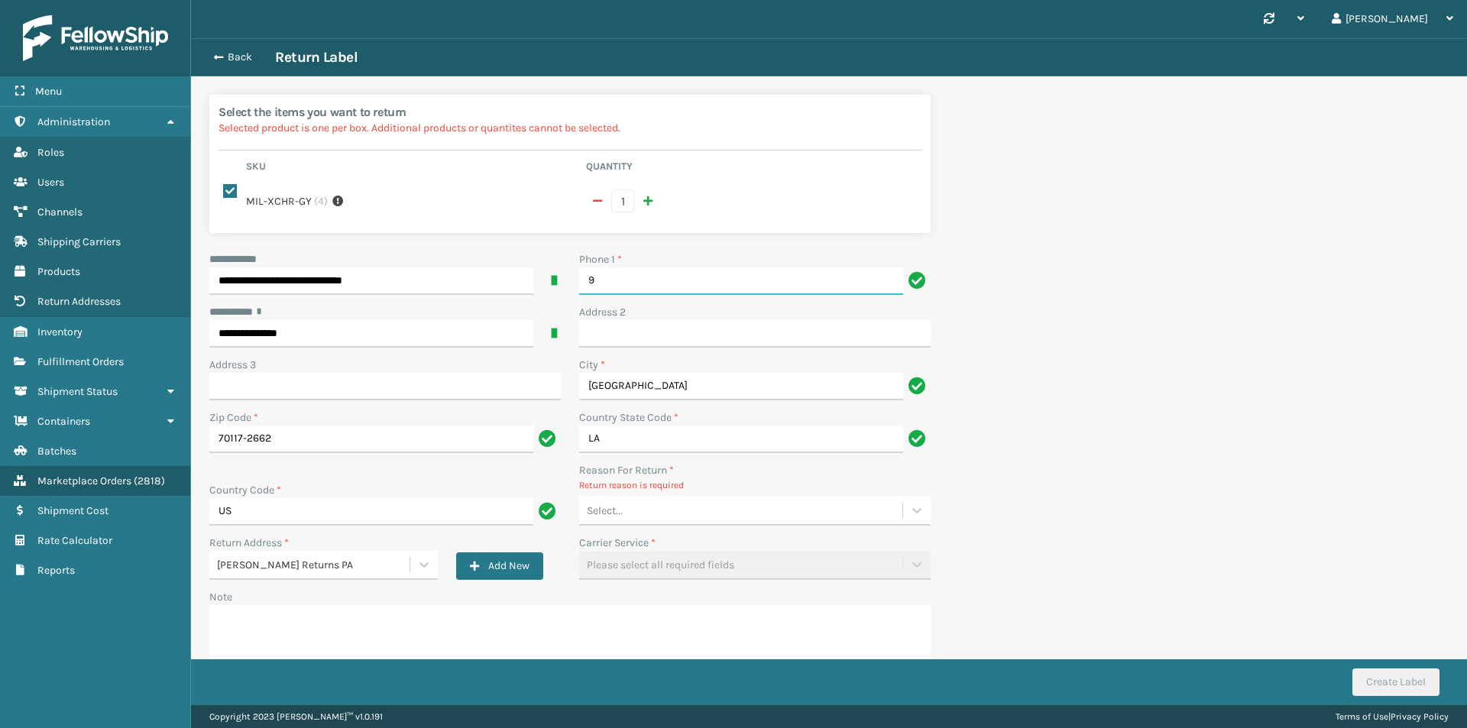
type input "9999999999"
click at [710, 498] on div "Select..." at bounding box center [740, 510] width 323 height 25
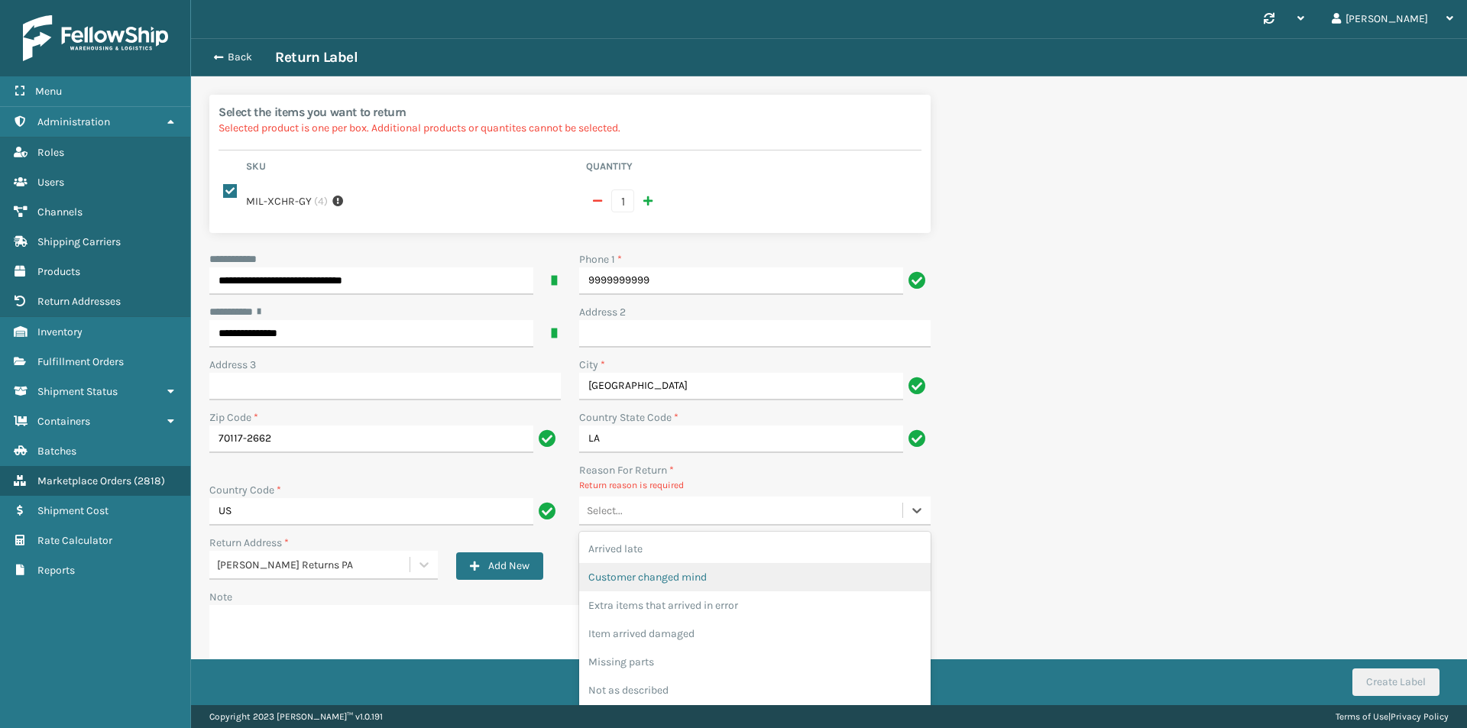
click at [698, 563] on div "Customer changed mind" at bounding box center [755, 577] width 352 height 28
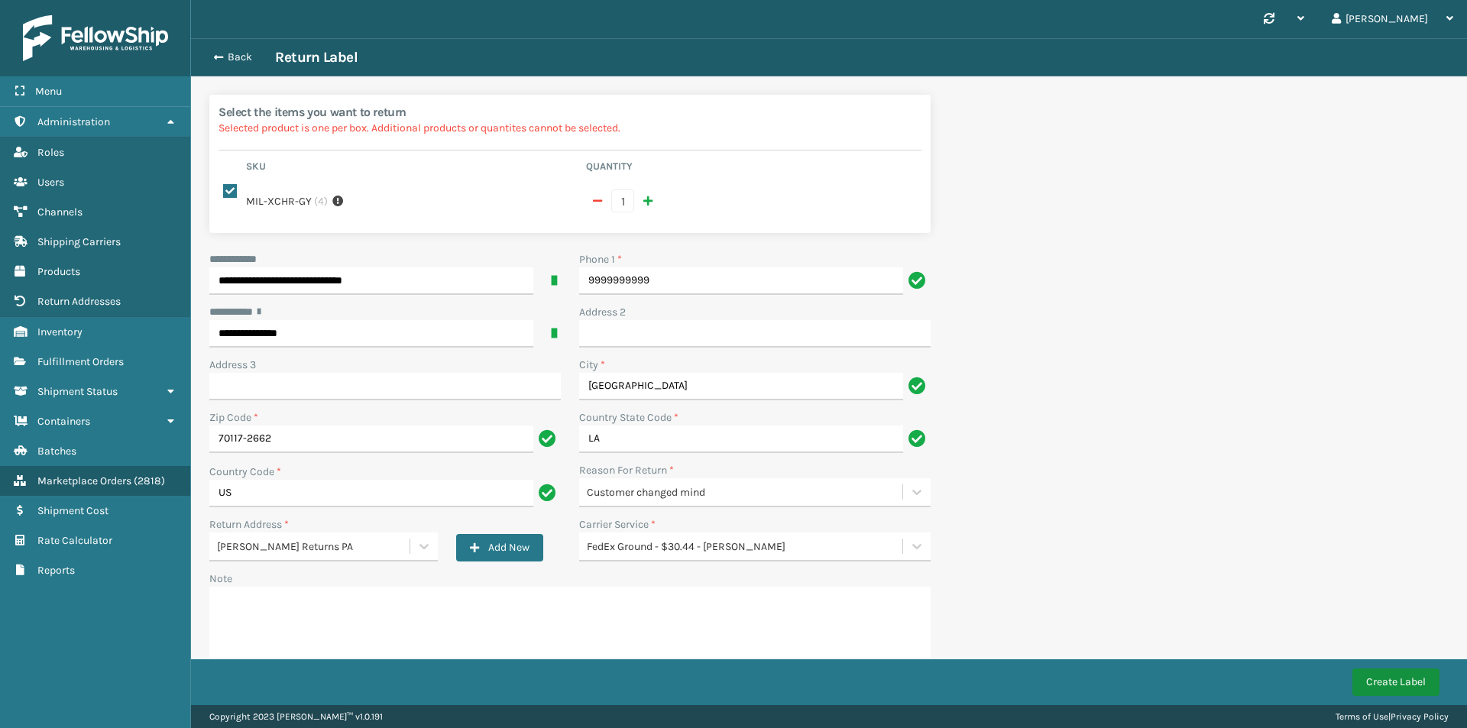
click at [1388, 671] on button "Create Label" at bounding box center [1396, 683] width 87 height 28
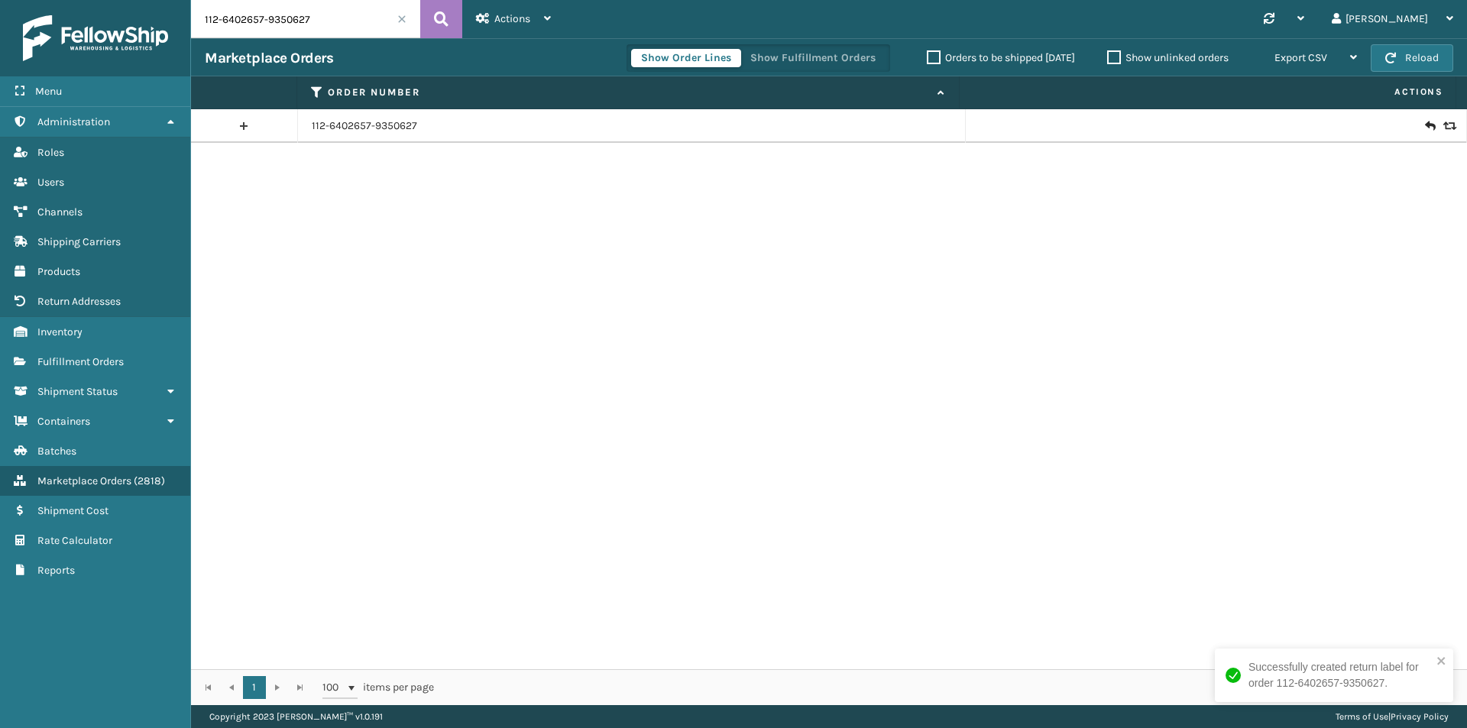
click at [1425, 124] on icon at bounding box center [1429, 125] width 9 height 15
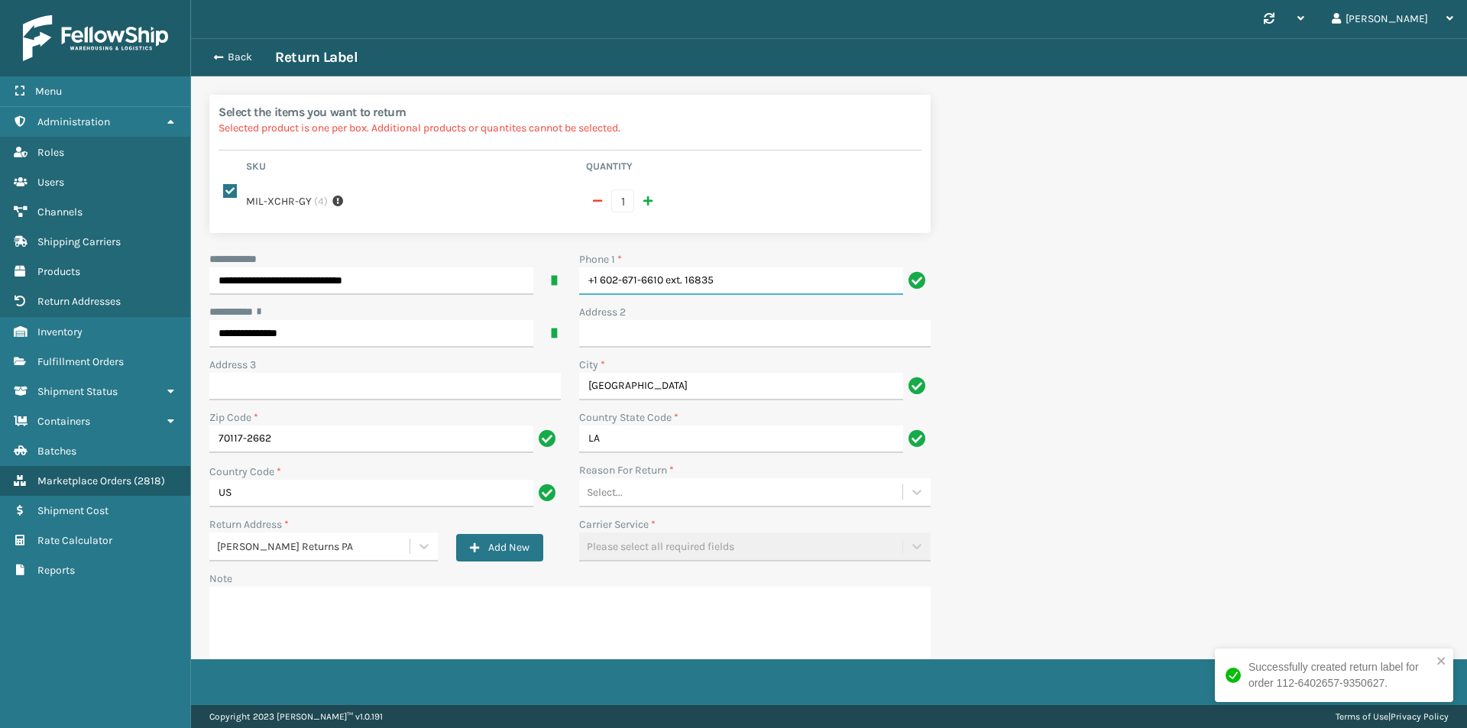
click at [758, 271] on input "+1 602-671-6610 ext. 16835" at bounding box center [741, 281] width 324 height 28
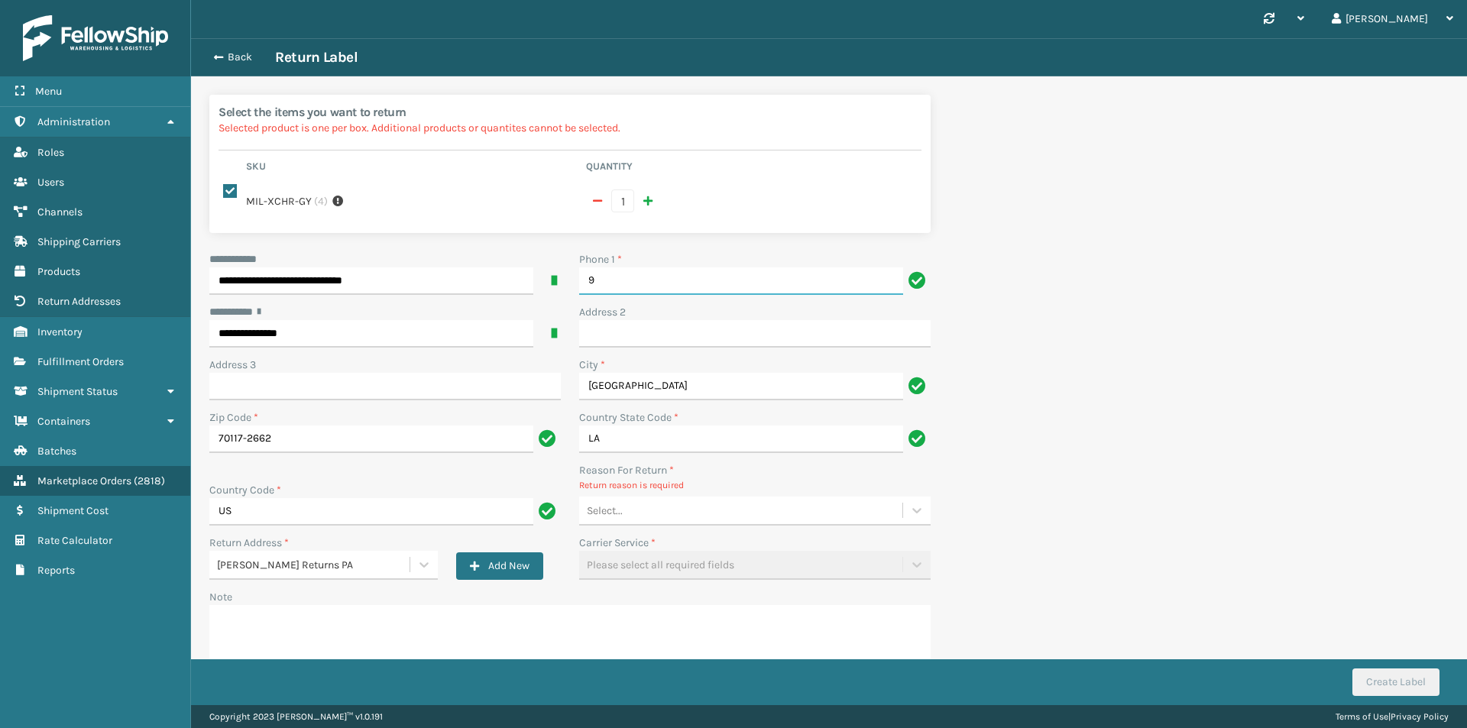
type input "9999999999"
click at [659, 503] on div "Select..." at bounding box center [740, 510] width 323 height 25
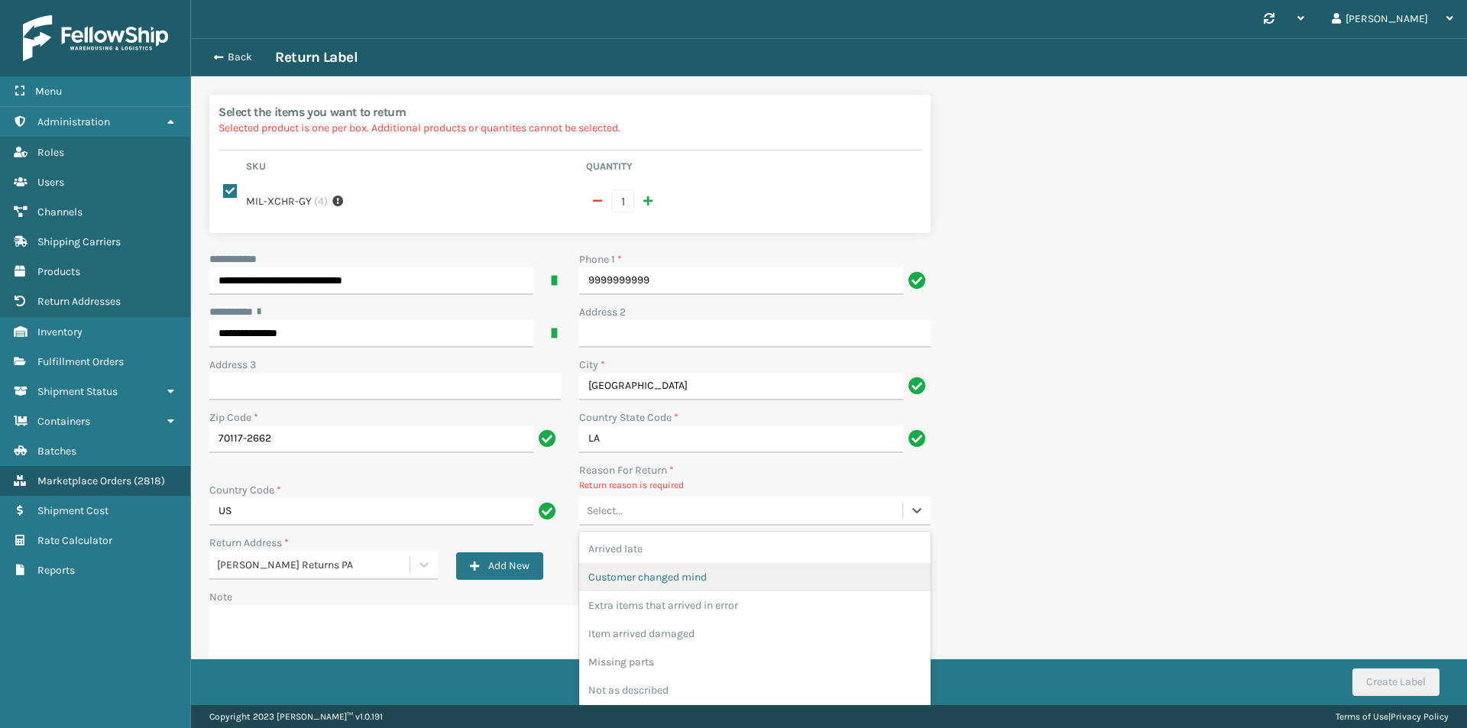
click at [686, 565] on div "Customer changed mind" at bounding box center [755, 577] width 352 height 28
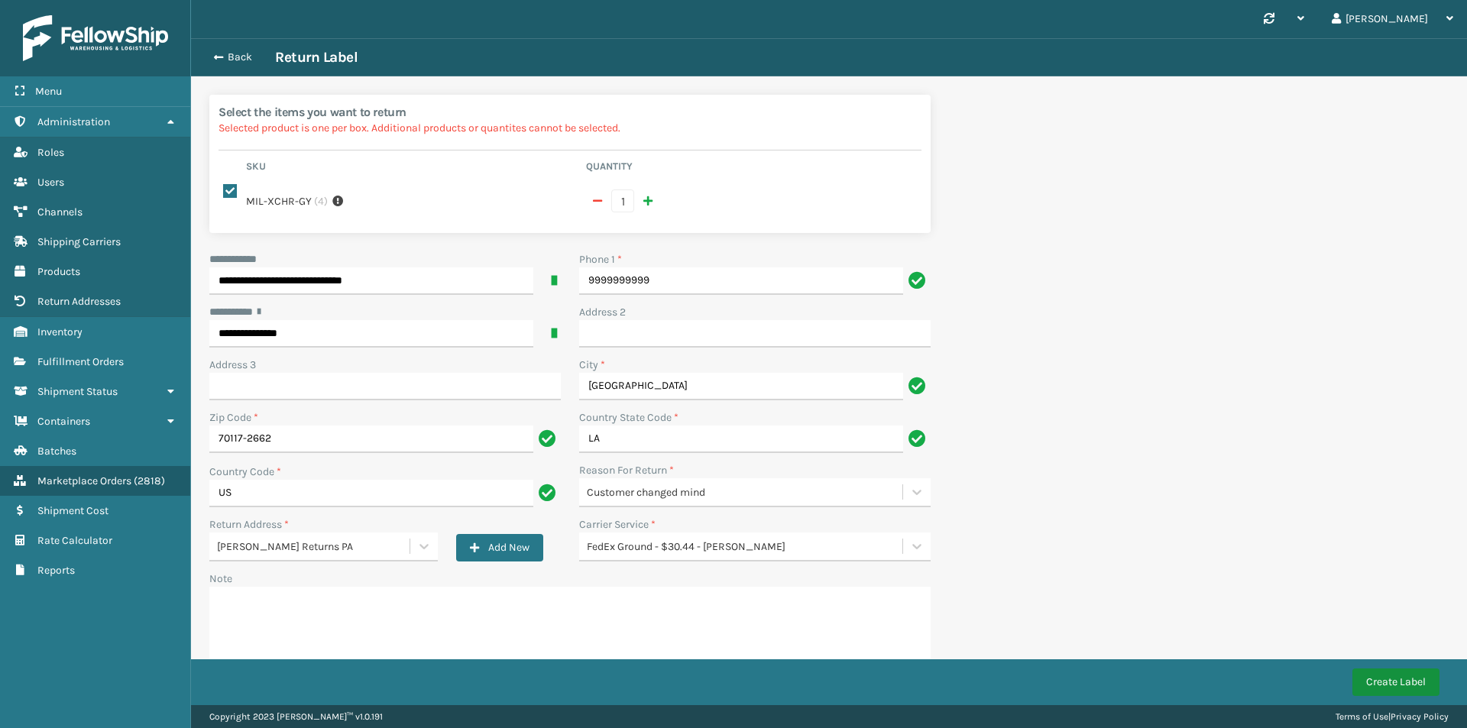
click at [1387, 680] on button "Create Label" at bounding box center [1396, 683] width 87 height 28
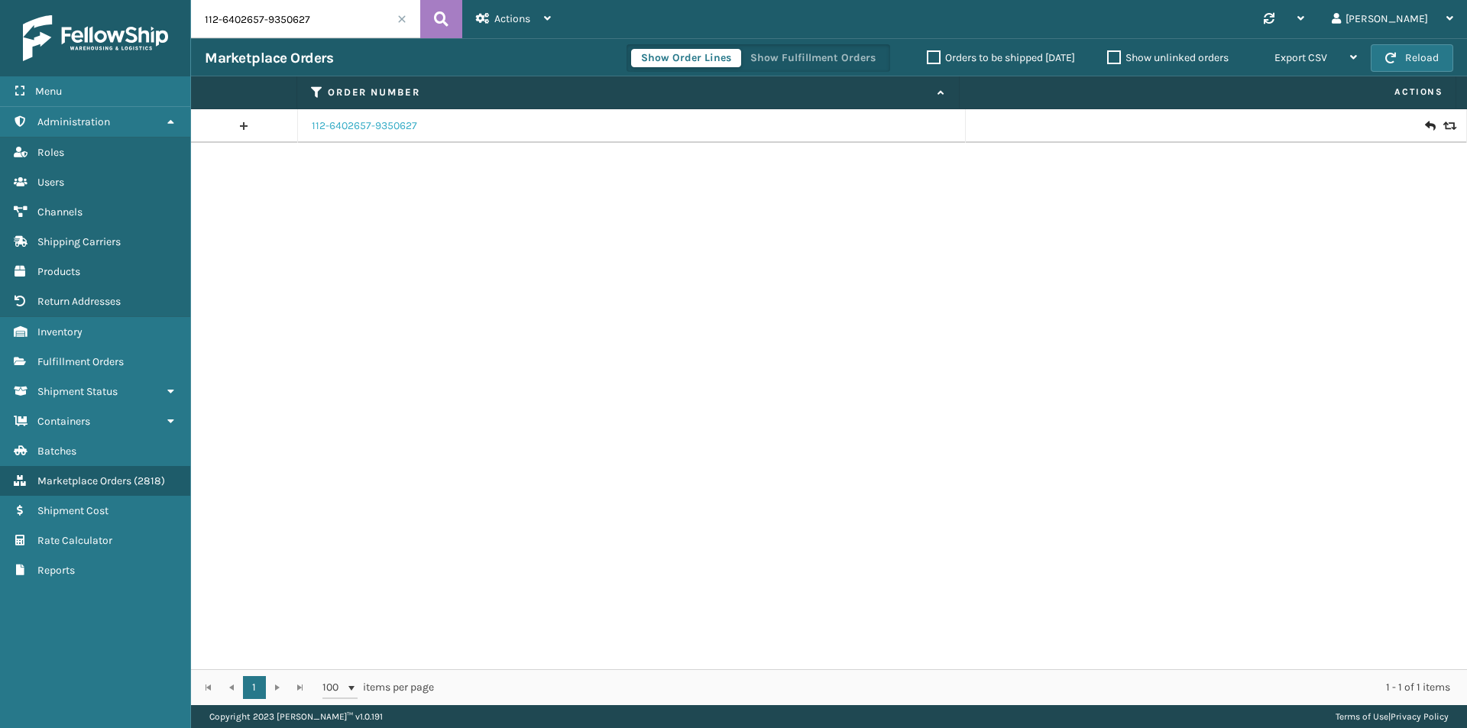
click at [392, 124] on link "112-6402657-9350627" at bounding box center [364, 125] width 105 height 15
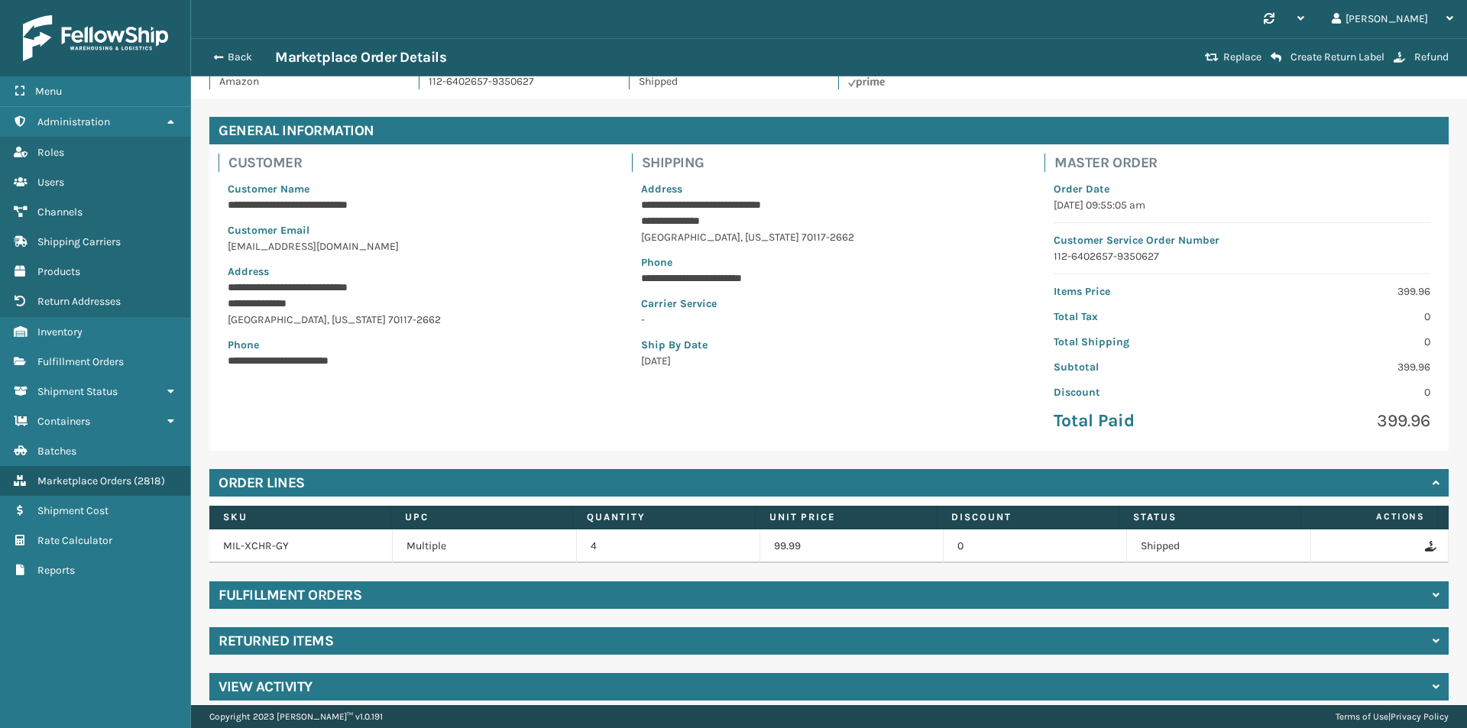
scroll to position [44, 0]
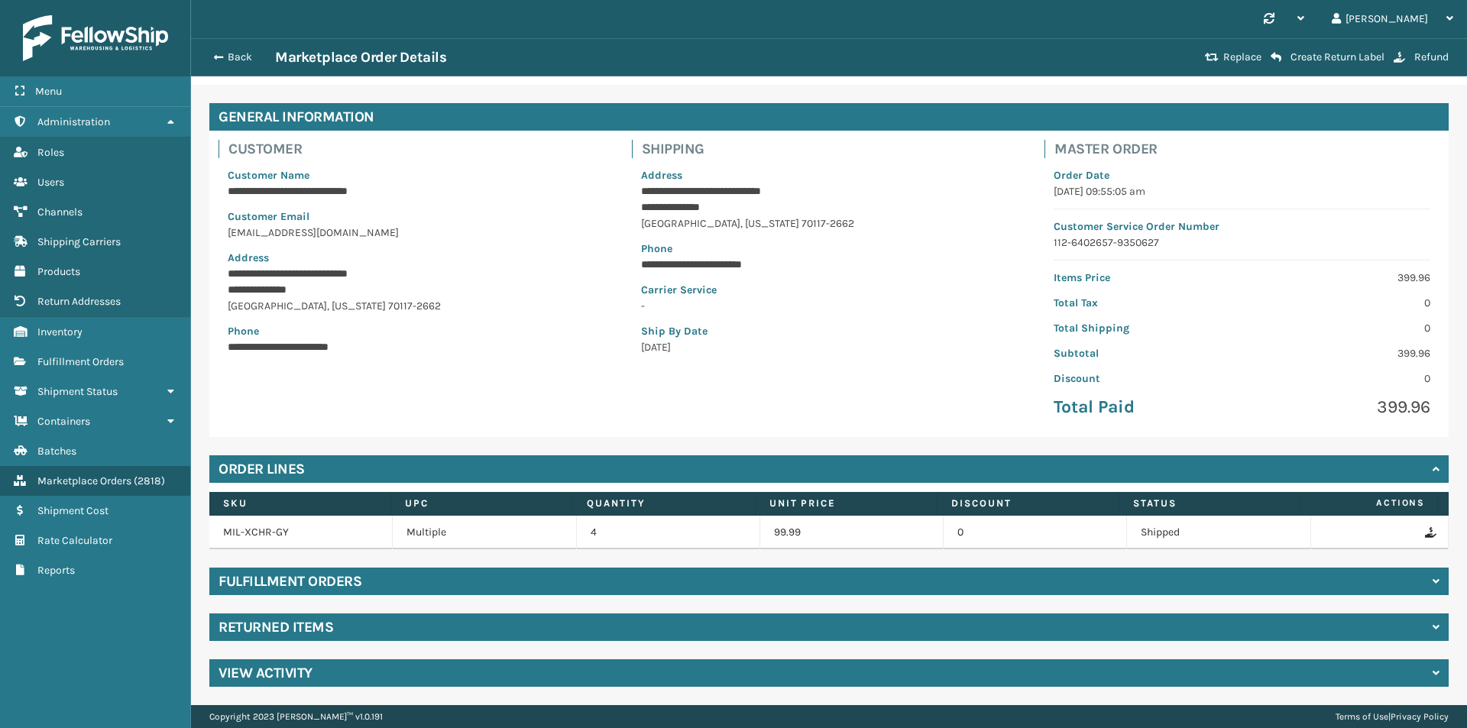
click at [428, 619] on div "Returned Items" at bounding box center [828, 628] width 1239 height 28
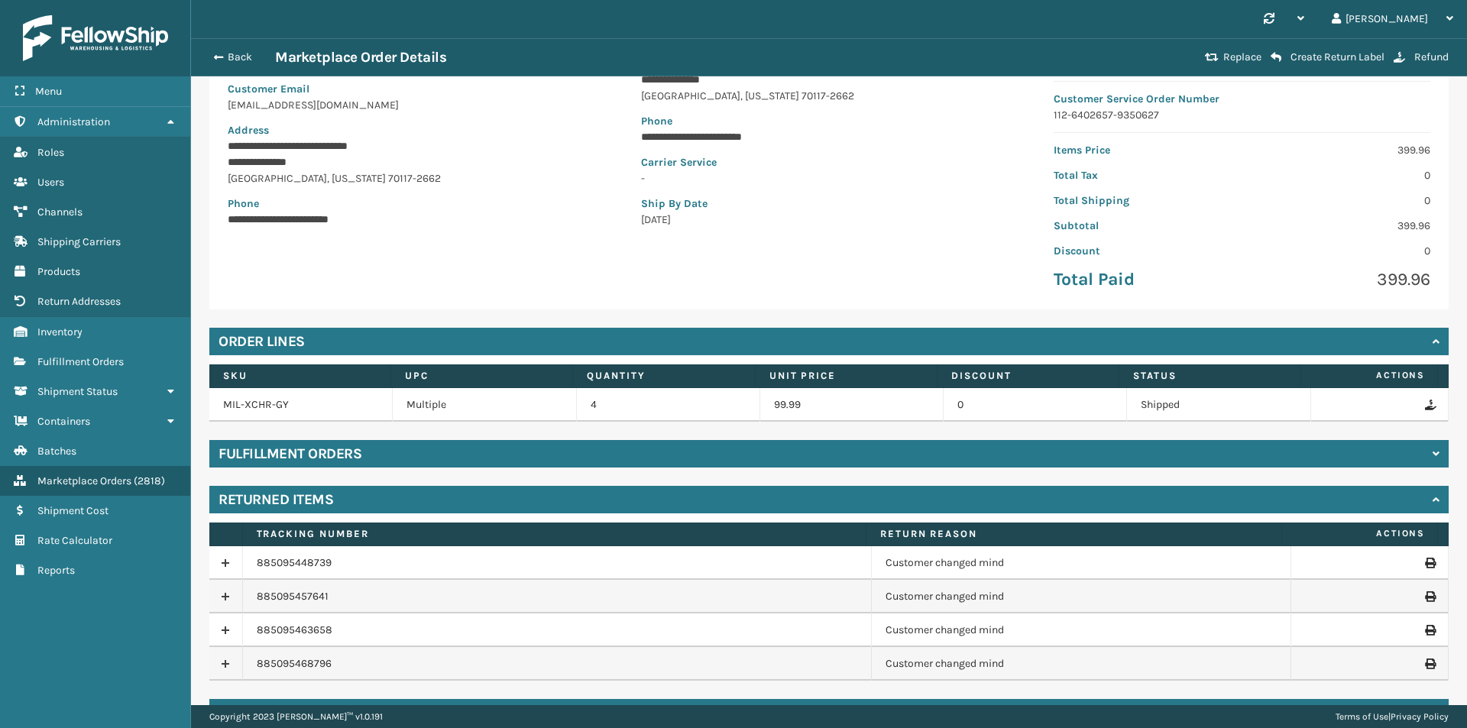
scroll to position [212, 0]
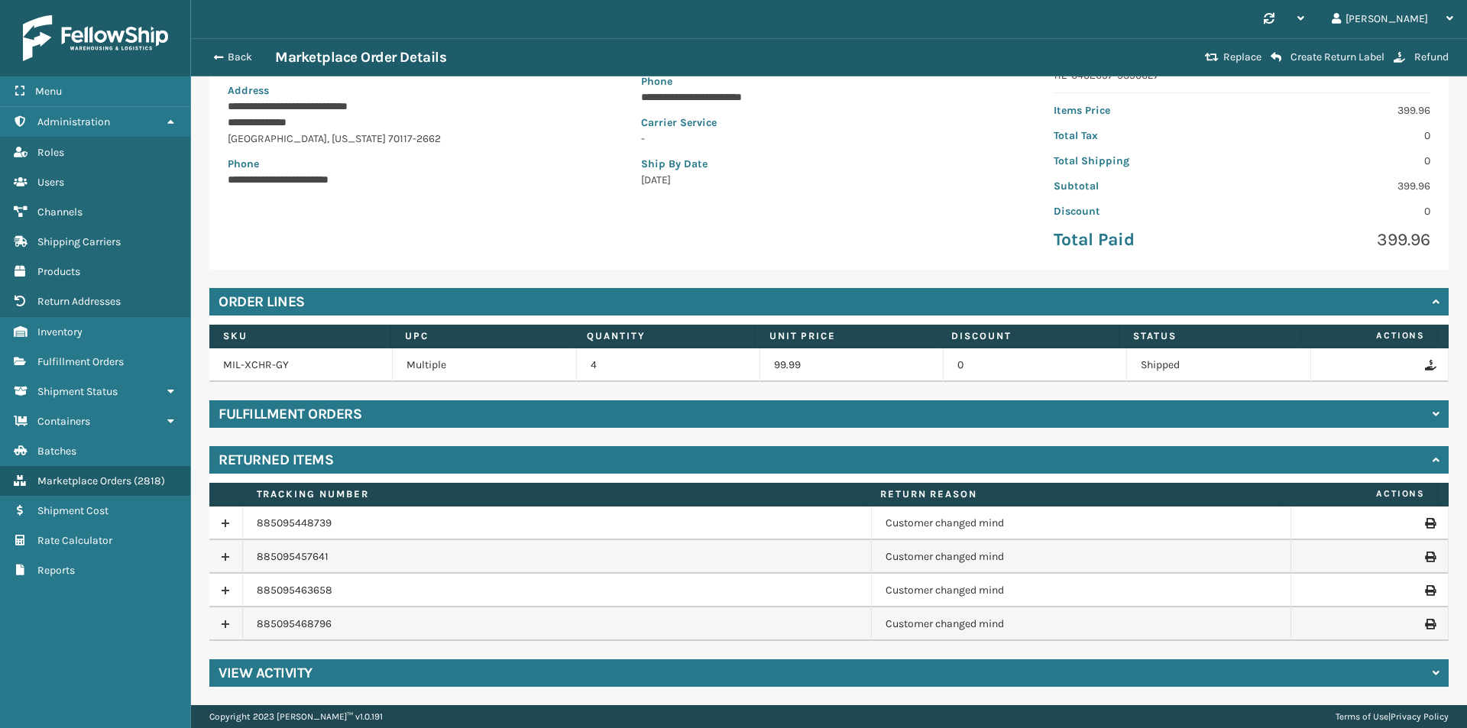
click at [353, 645] on div "**********" at bounding box center [829, 311] width 1276 height 788
drag, startPoint x: 358, startPoint y: 627, endPoint x: 232, endPoint y: 630, distance: 126.9
click at [232, 630] on tr "885095468796 Customer changed mind" at bounding box center [828, 624] width 1239 height 34
copy tr "885095468796"
